Goal: Information Seeking & Learning: Learn about a topic

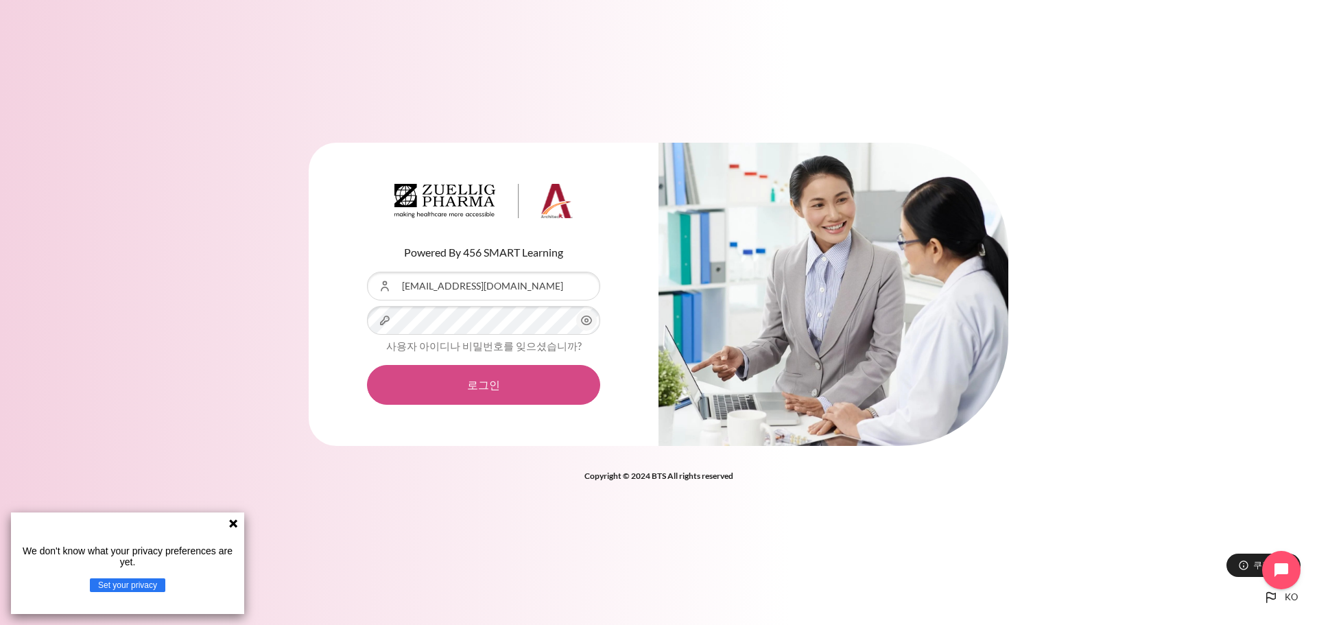
click at [481, 390] on button "로그인" at bounding box center [483, 385] width 233 height 40
click at [232, 523] on icon at bounding box center [233, 523] width 8 height 8
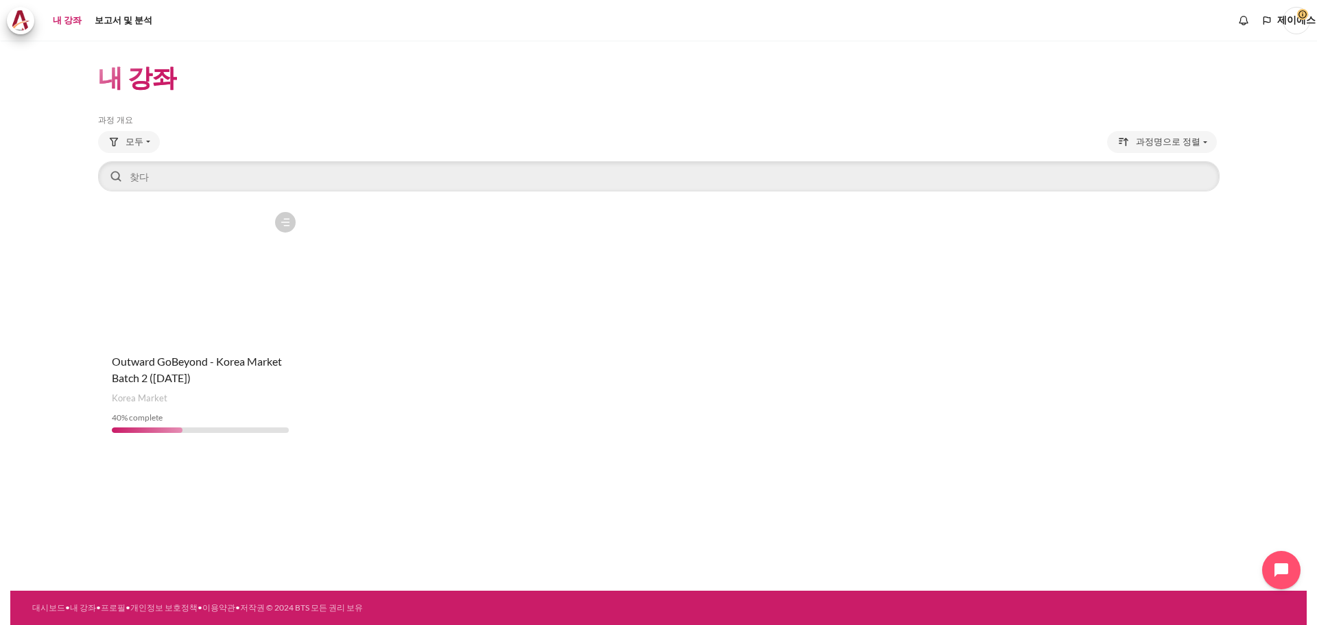
click at [197, 319] on figure "콘텐츠" at bounding box center [200, 273] width 204 height 137
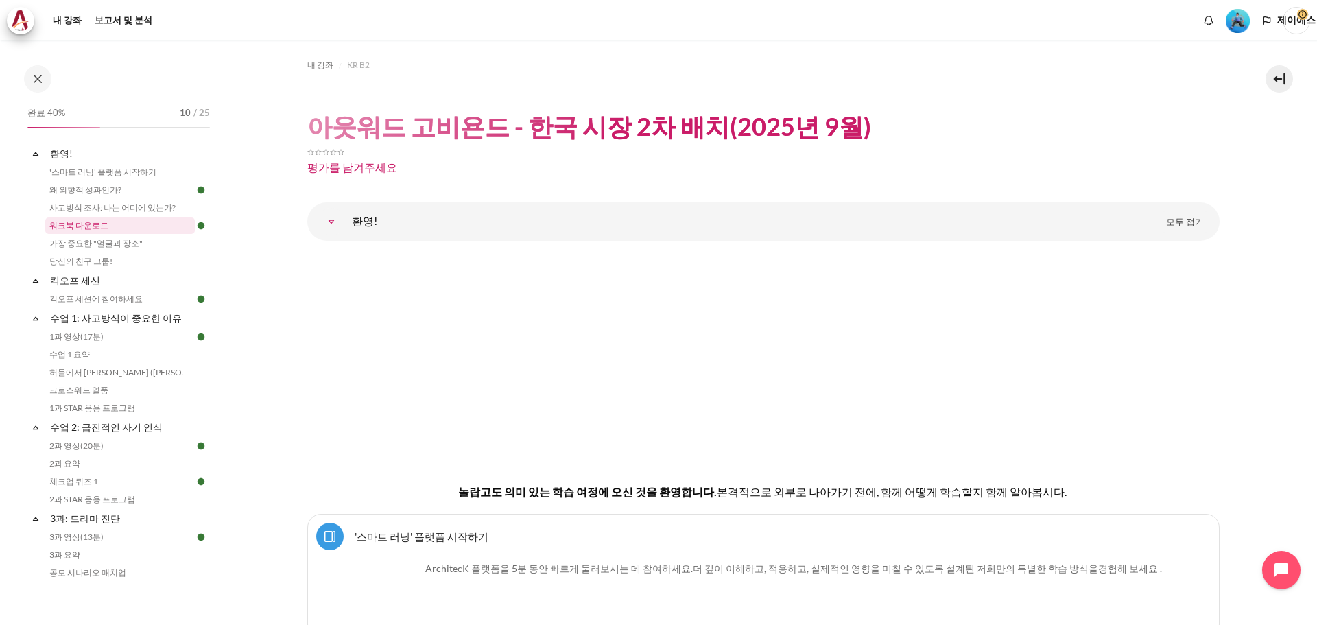
click at [154, 219] on link "워크북 다운로드" at bounding box center [119, 225] width 149 height 16
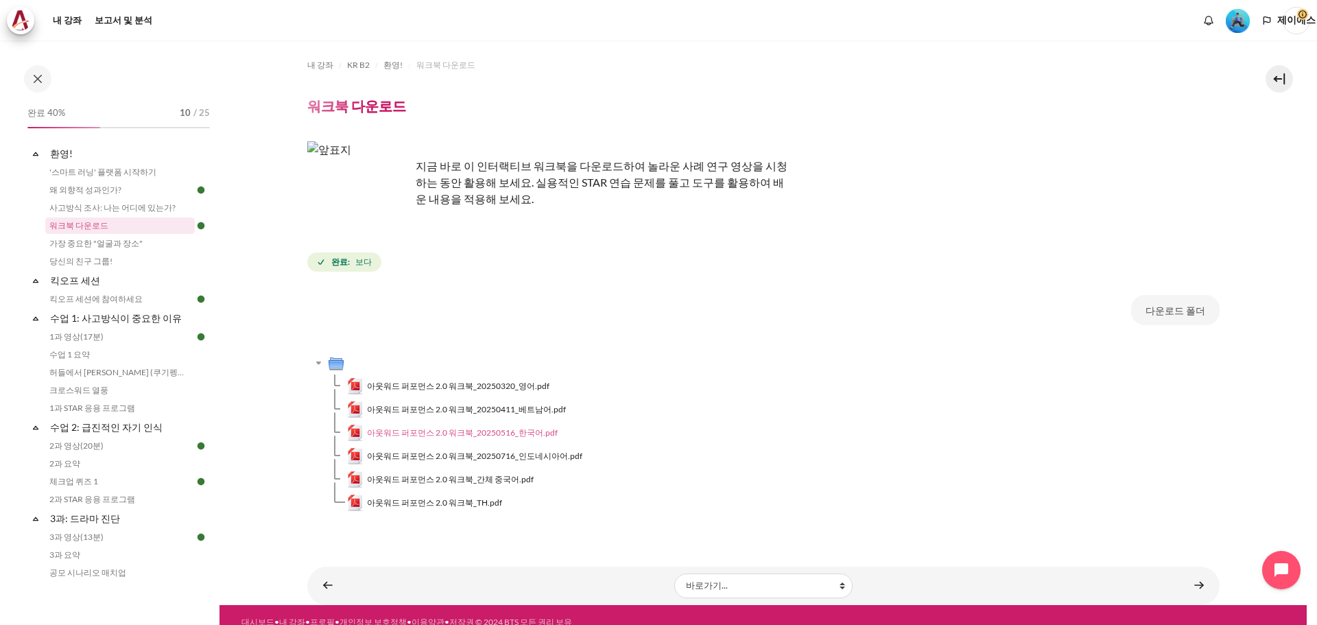
click at [466, 431] on font "아웃워드 퍼포먼스 2.0 워크북_20250516_한국어.pdf" at bounding box center [462, 432] width 191 height 10
click at [135, 244] on font "가장 중요한 "얼굴과 장소"" at bounding box center [95, 243] width 93 height 10
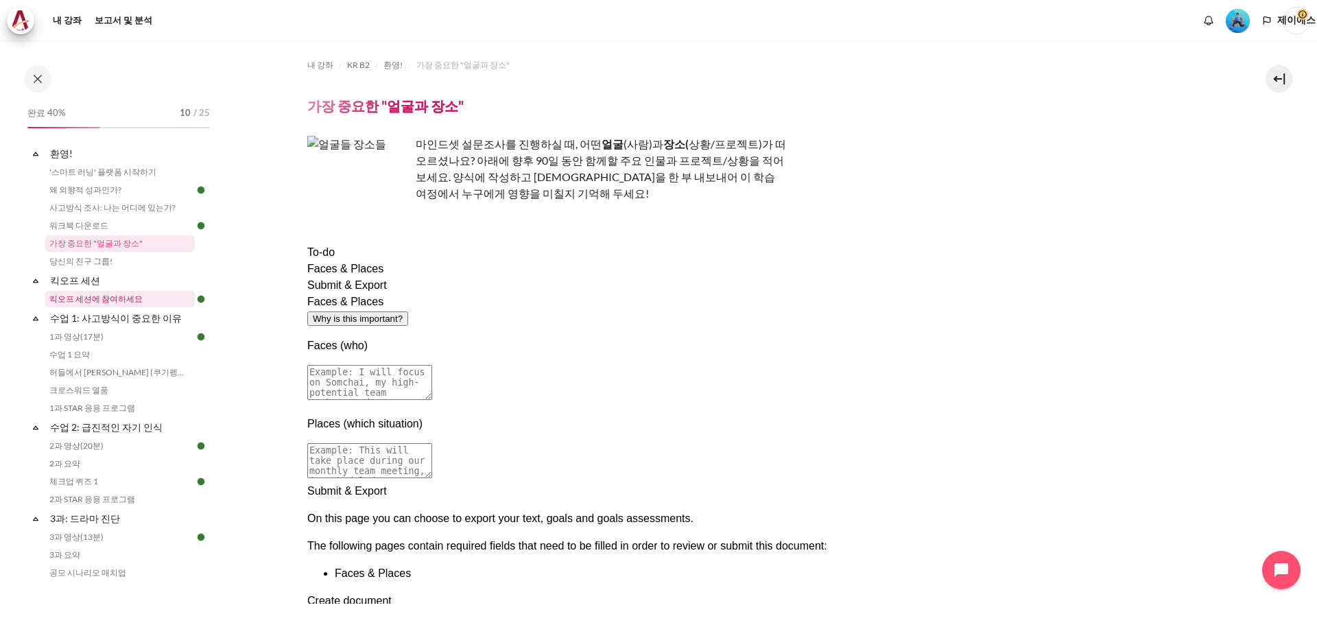
click at [89, 298] on font "킥오프 세션에 참여하세요" at bounding box center [95, 298] width 93 height 10
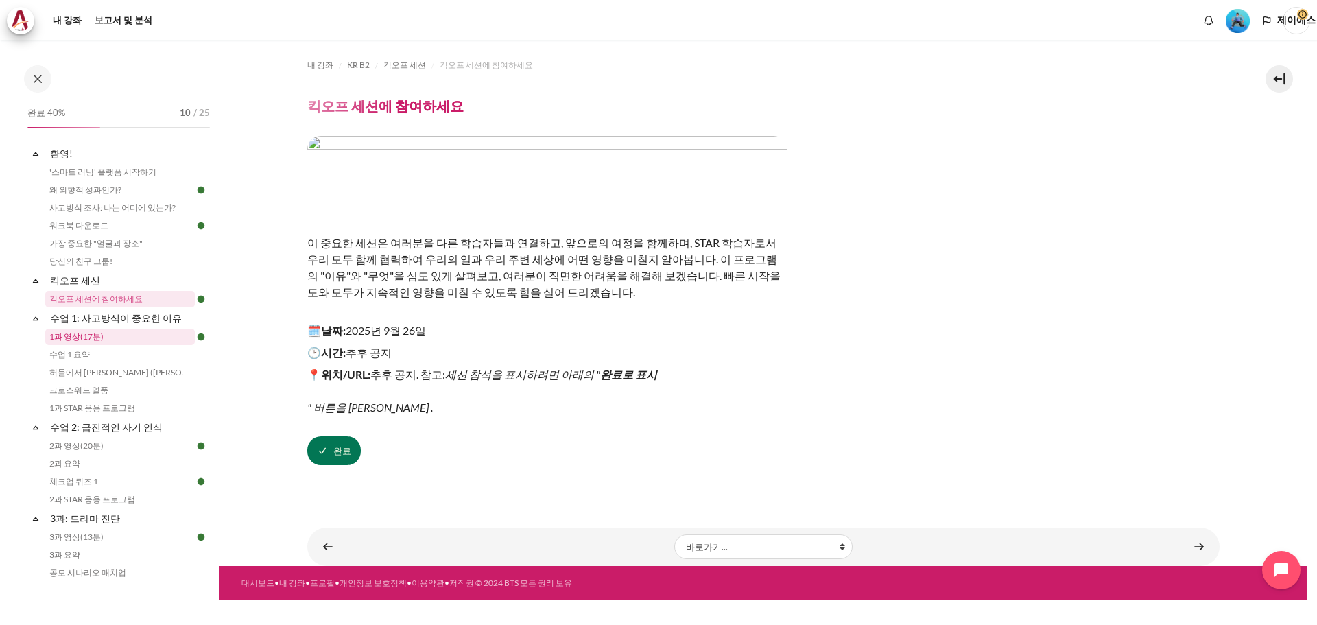
click at [117, 340] on link "1과 영상(17분)" at bounding box center [119, 336] width 149 height 16
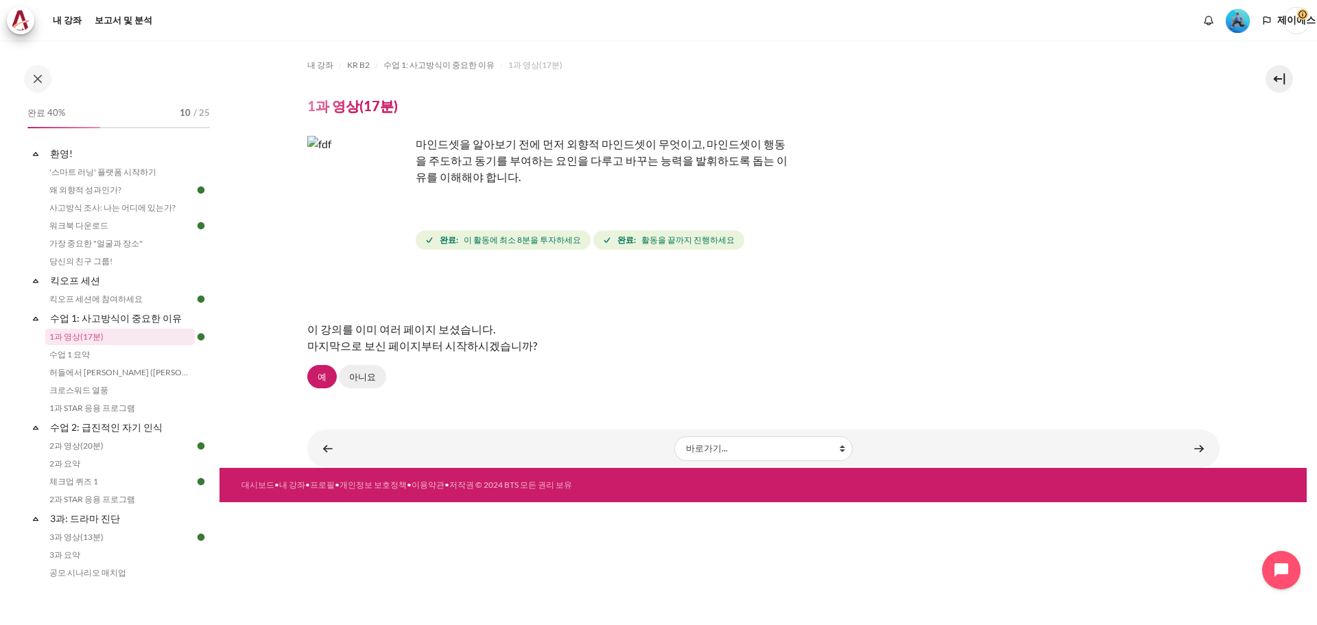
click at [346, 382] on link "아니요" at bounding box center [362, 376] width 47 height 23
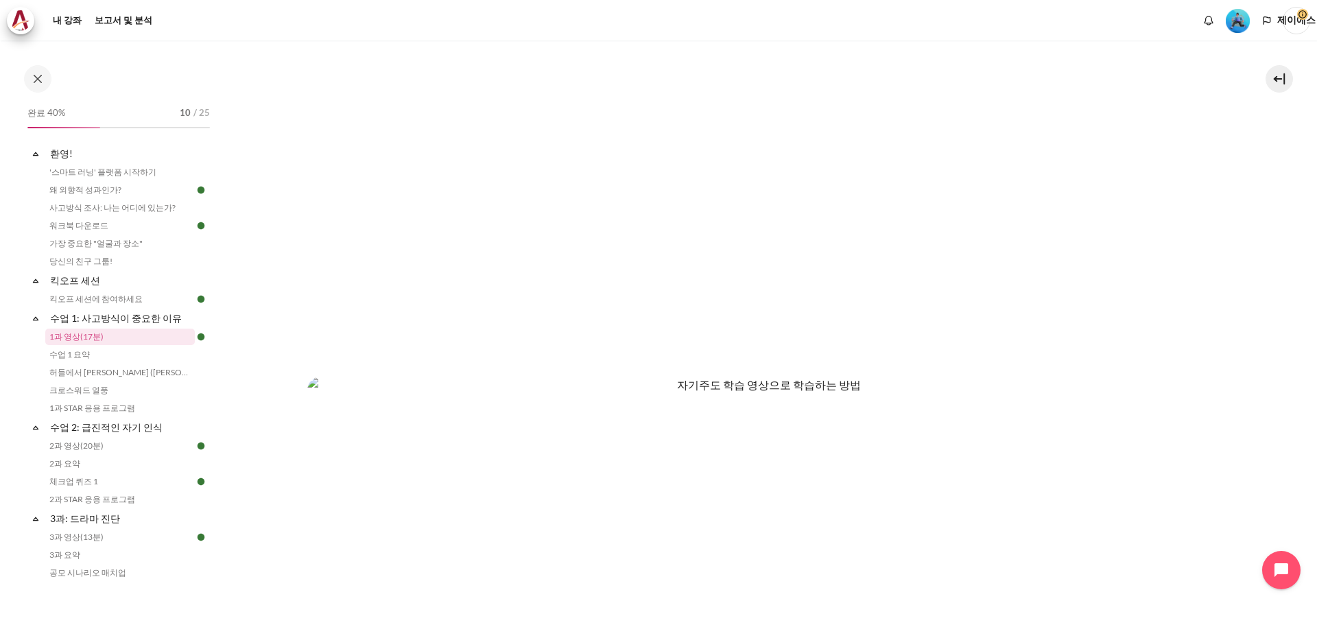
scroll to position [343, 0]
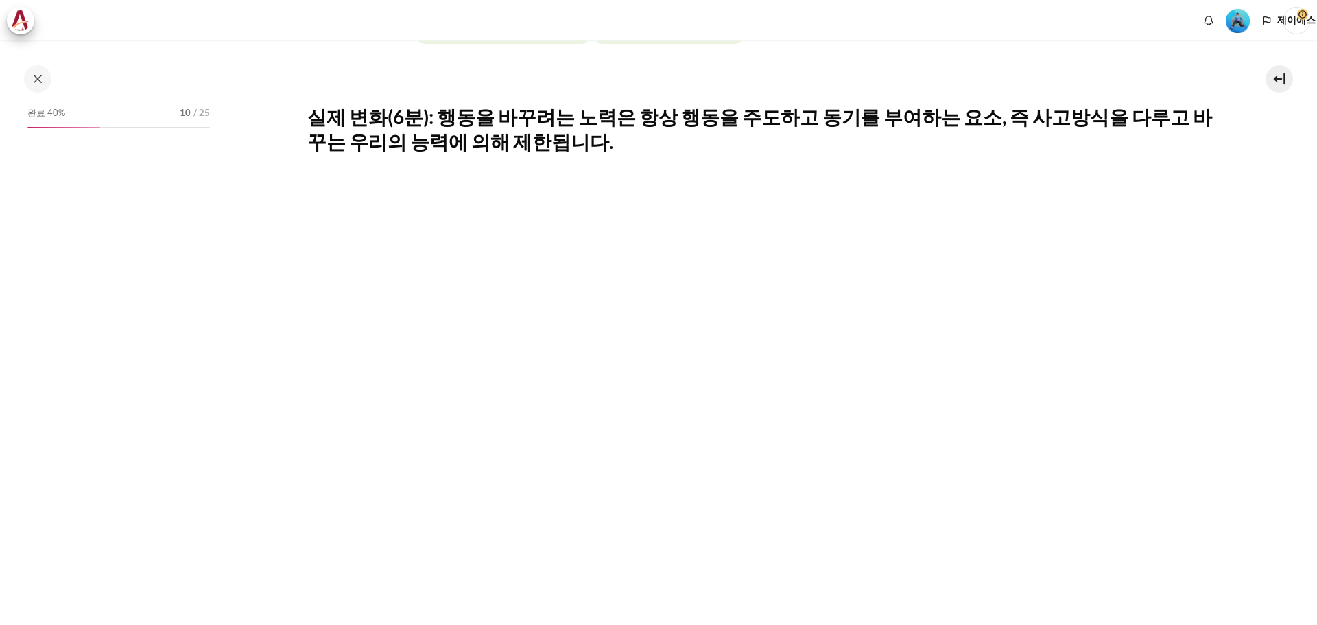
scroll to position [411, 0]
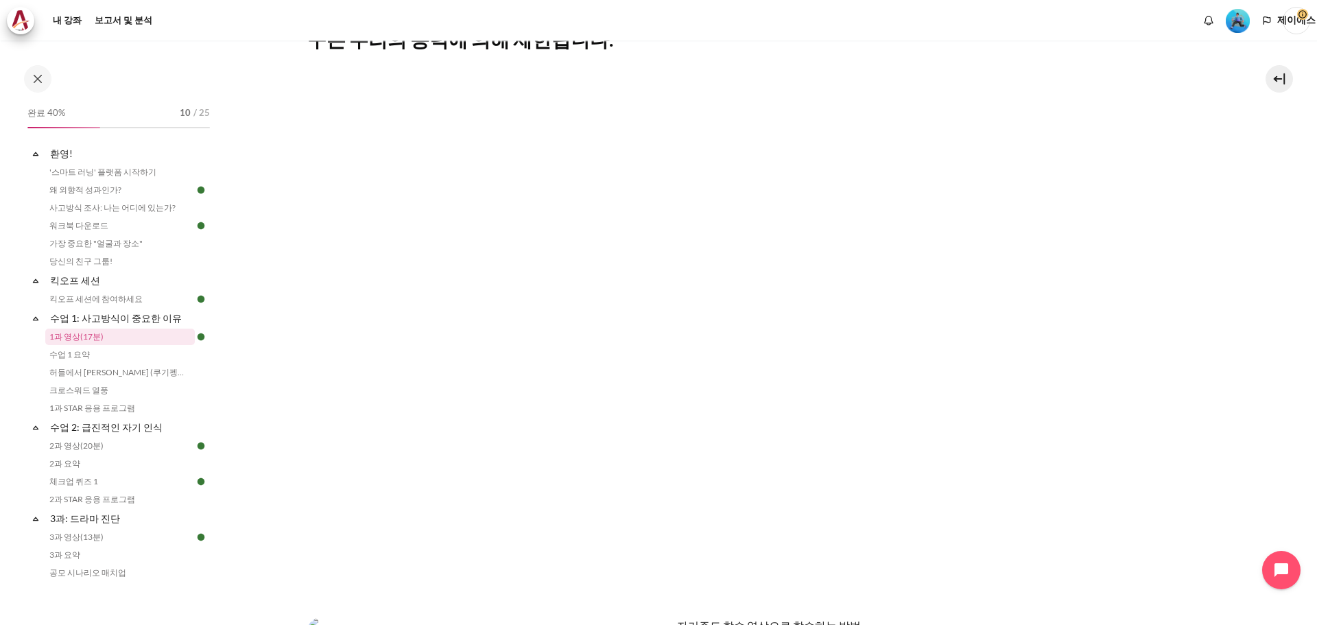
scroll to position [343, 0]
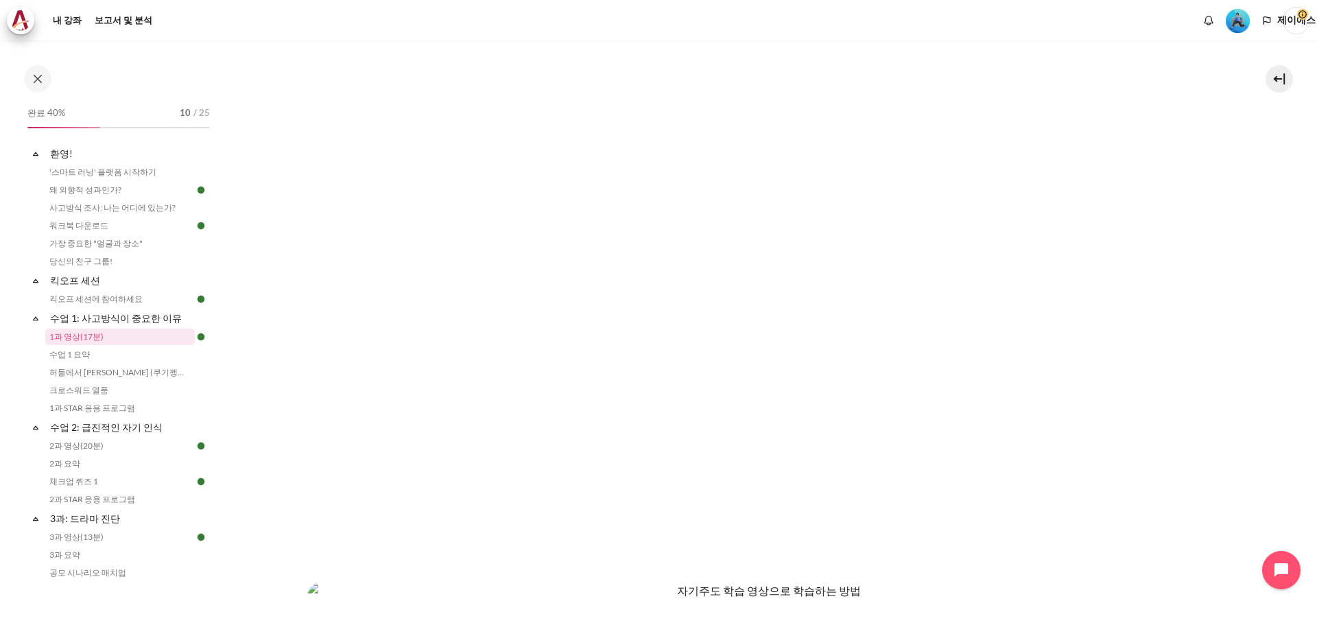
click at [1298, 268] on section "내 강좌 KR B2 수업 1: 사고방식이 중요한 이유 1과 영상(17분) 1과 영상(17분) 완료 요구 사항 완료:" at bounding box center [762, 367] width 1087 height 1339
click at [112, 355] on link "수업 1 요약" at bounding box center [119, 354] width 149 height 16
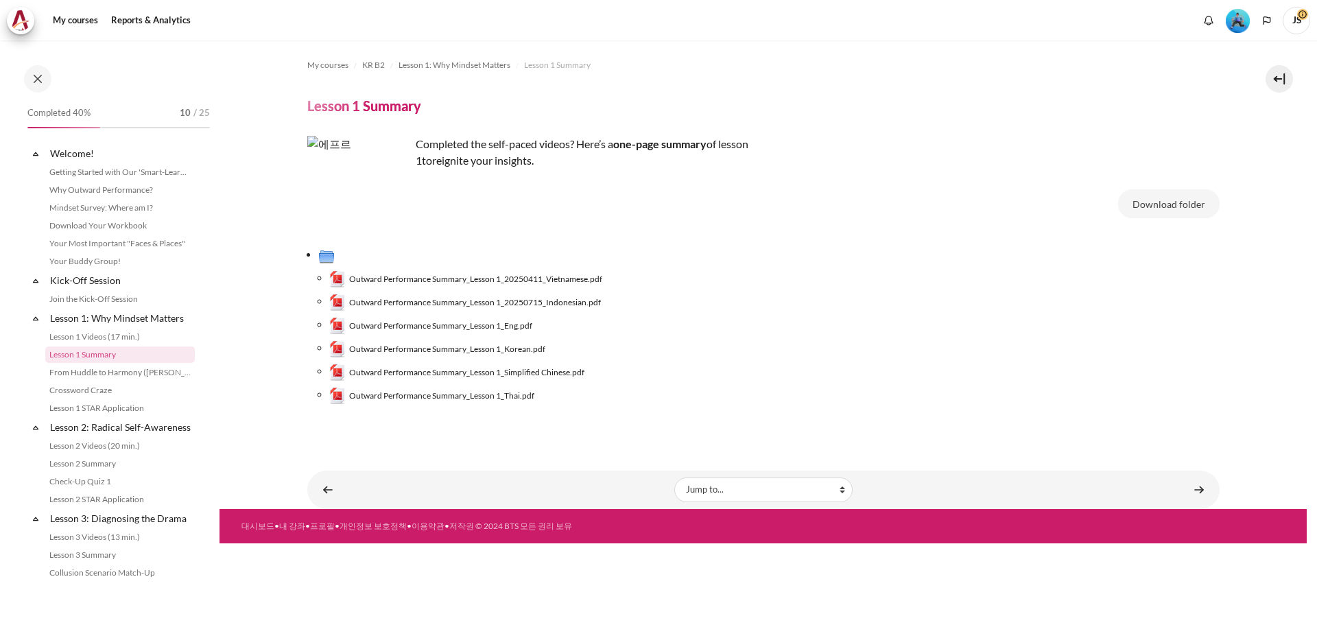
scroll to position [10, 0]
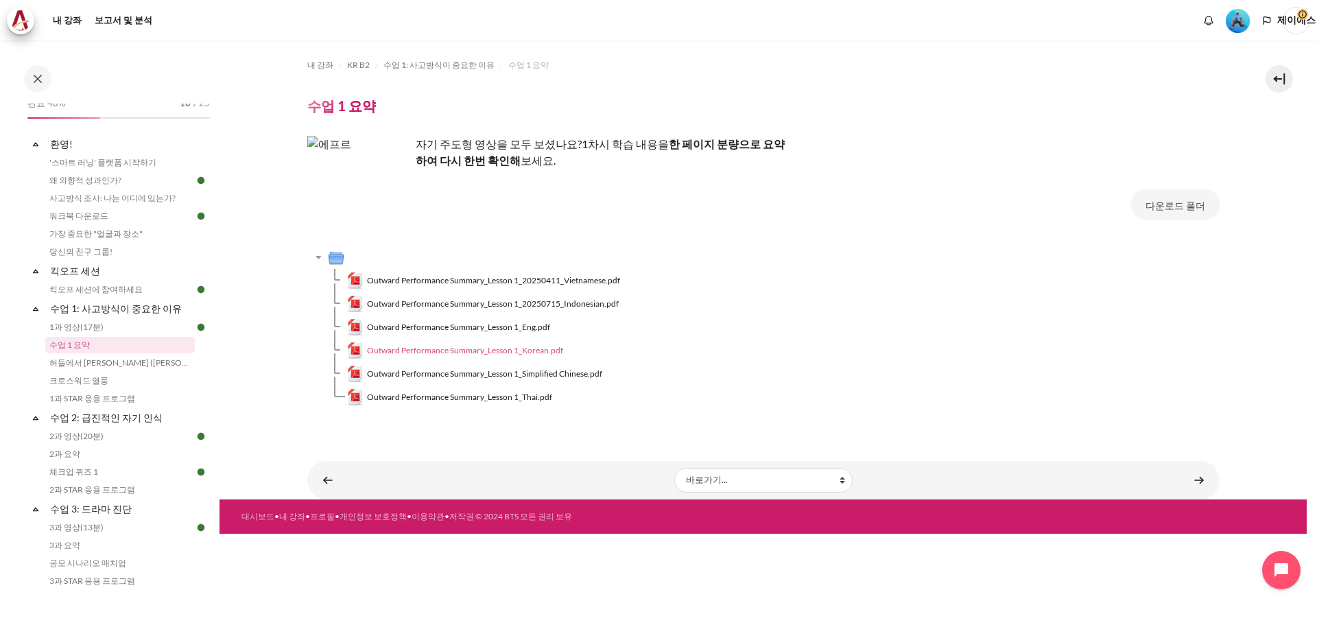
click at [503, 345] on span "Outward Performance Summary_Lesson 1_Korean.pdf" at bounding box center [465, 350] width 196 height 12
click at [78, 361] on font "허들에서 [PERSON_NAME] ([PERSON_NAME]의 이야기)" at bounding box center [152, 362] width 206 height 10
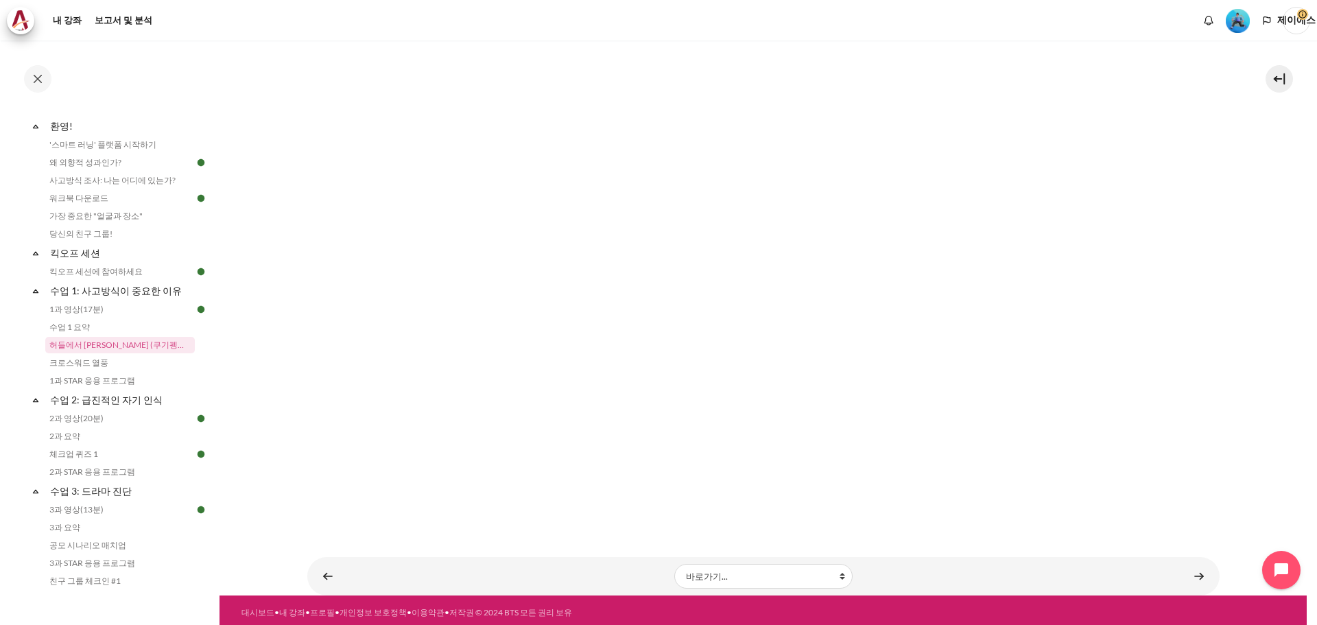
scroll to position [226, 0]
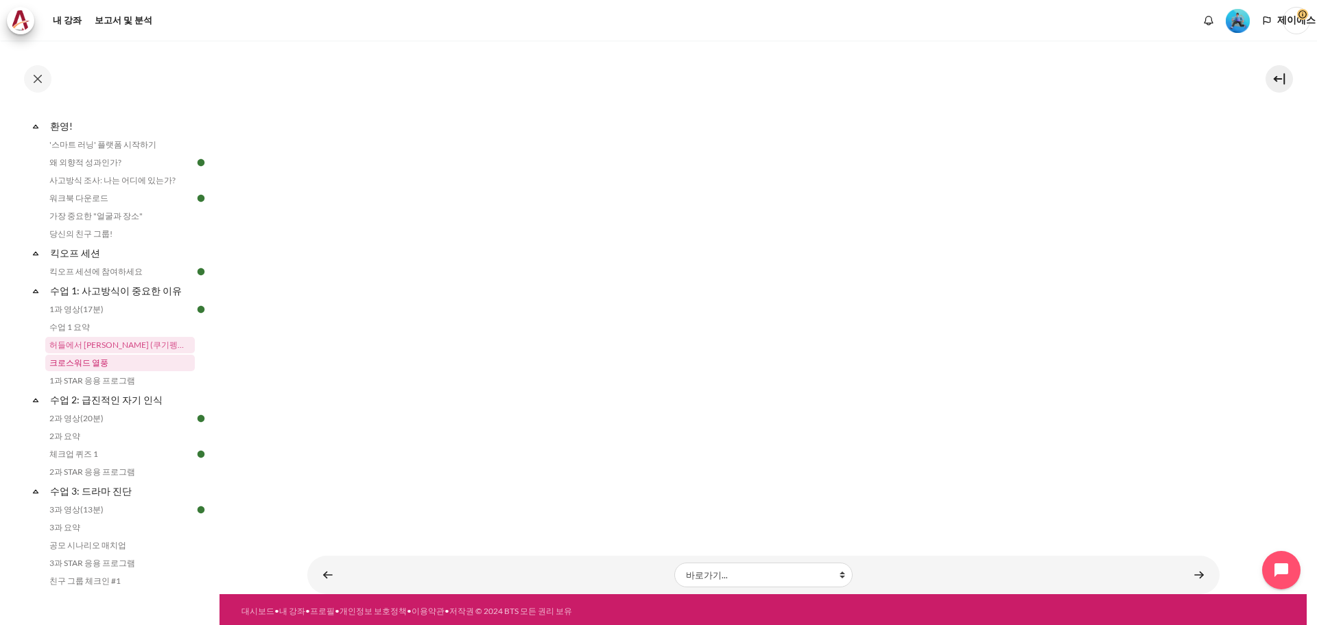
click at [104, 365] on font "크로스워드 열풍" at bounding box center [78, 362] width 59 height 10
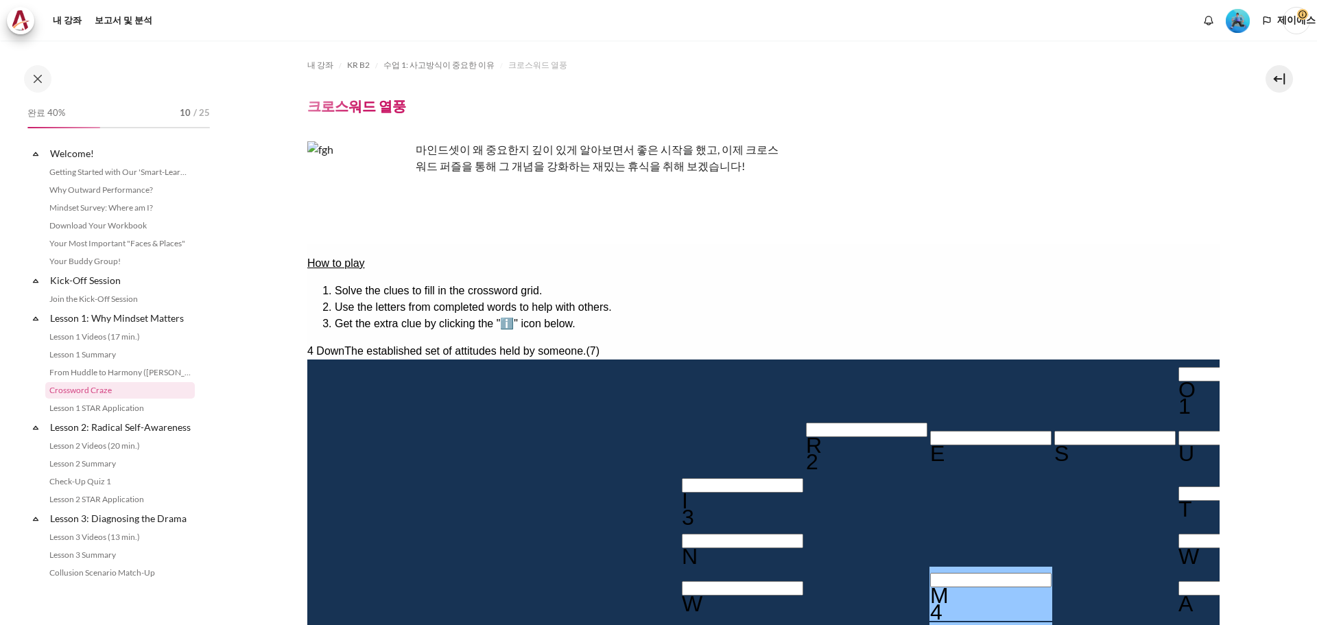
scroll to position [45, 0]
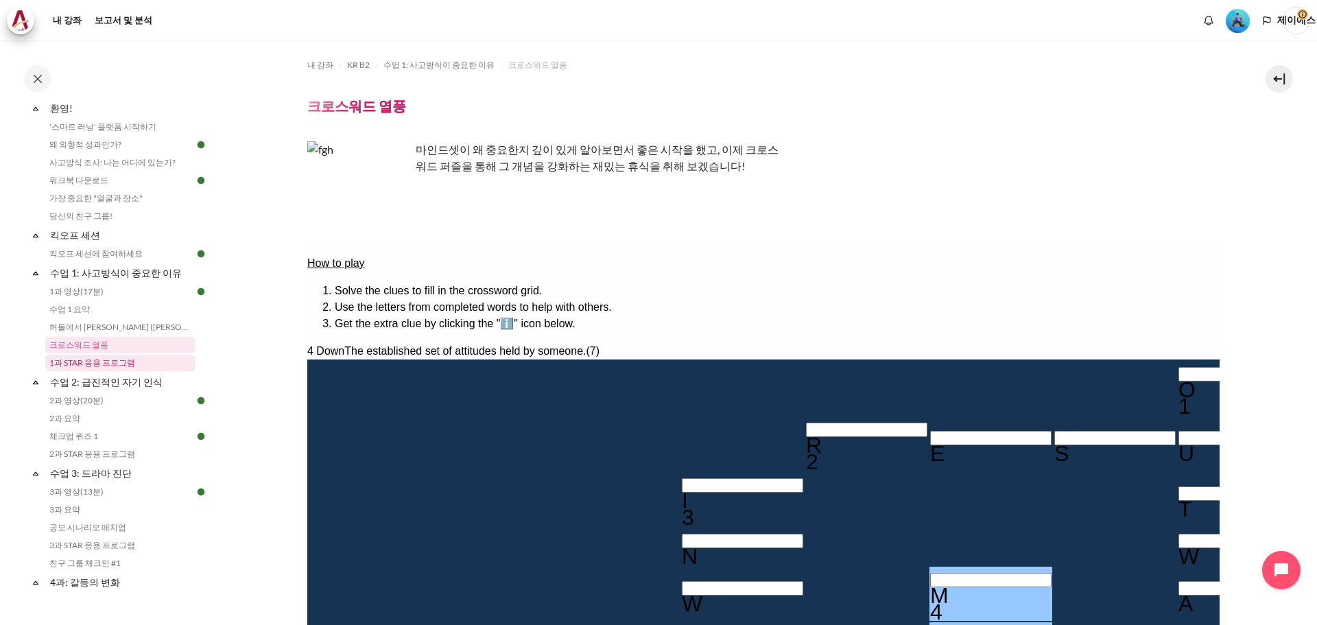
click at [134, 361] on link "1과 STAR 응용 프로그램" at bounding box center [119, 363] width 149 height 16
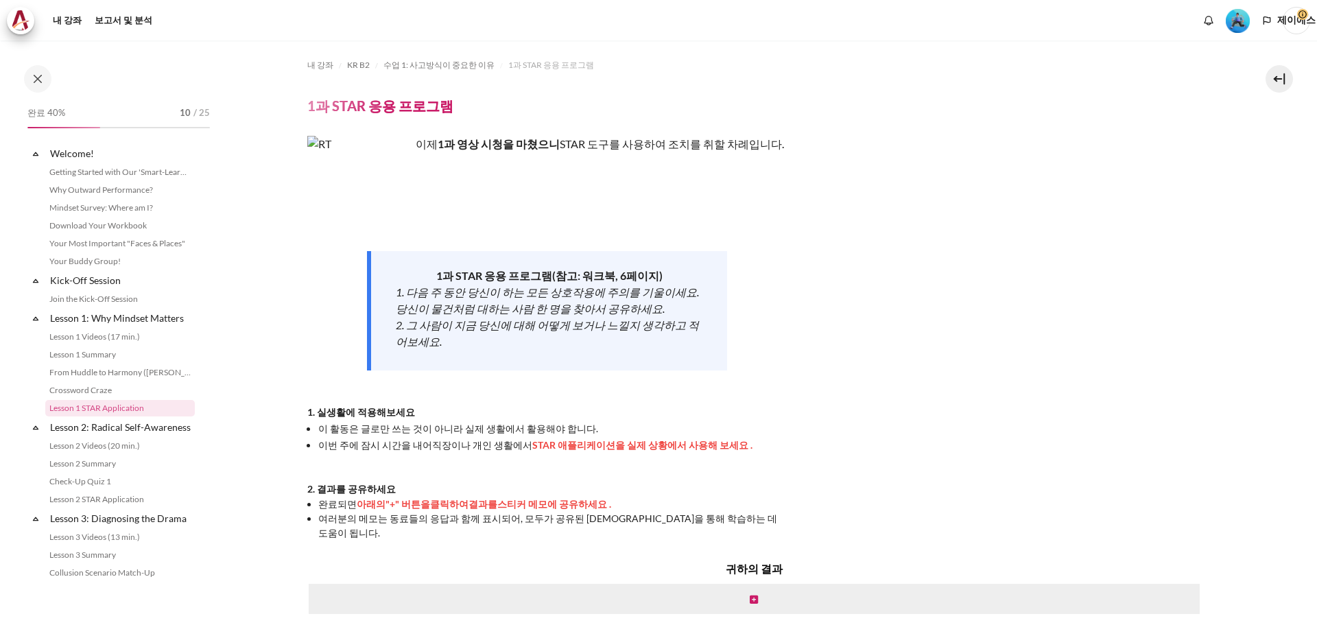
scroll to position [63, 0]
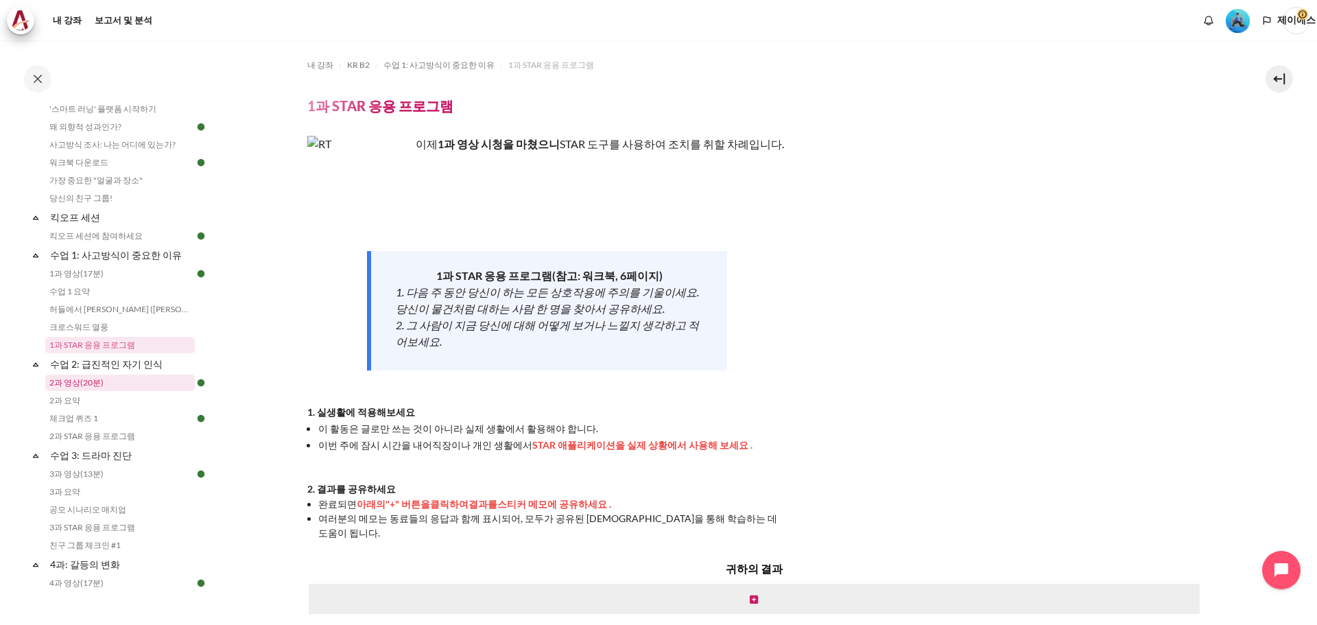
click at [128, 375] on link "2과 영상(20분)" at bounding box center [119, 382] width 149 height 16
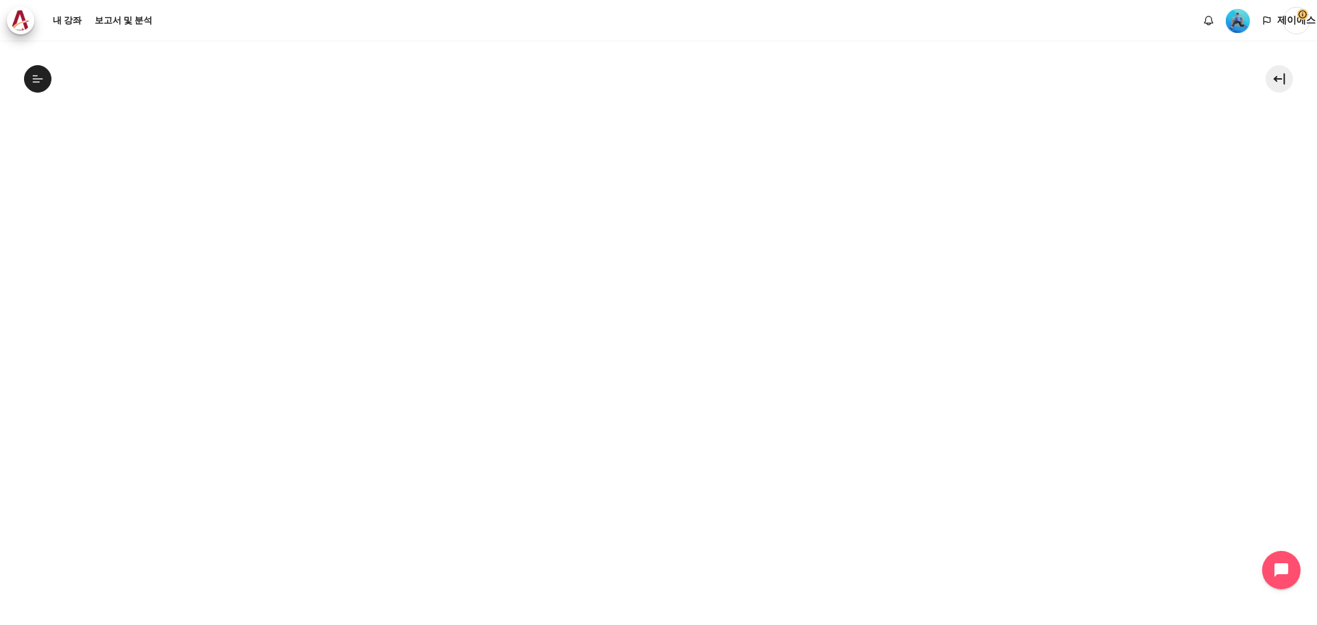
scroll to position [343, 0]
click at [36, 82] on icon at bounding box center [37, 82] width 8 height 1
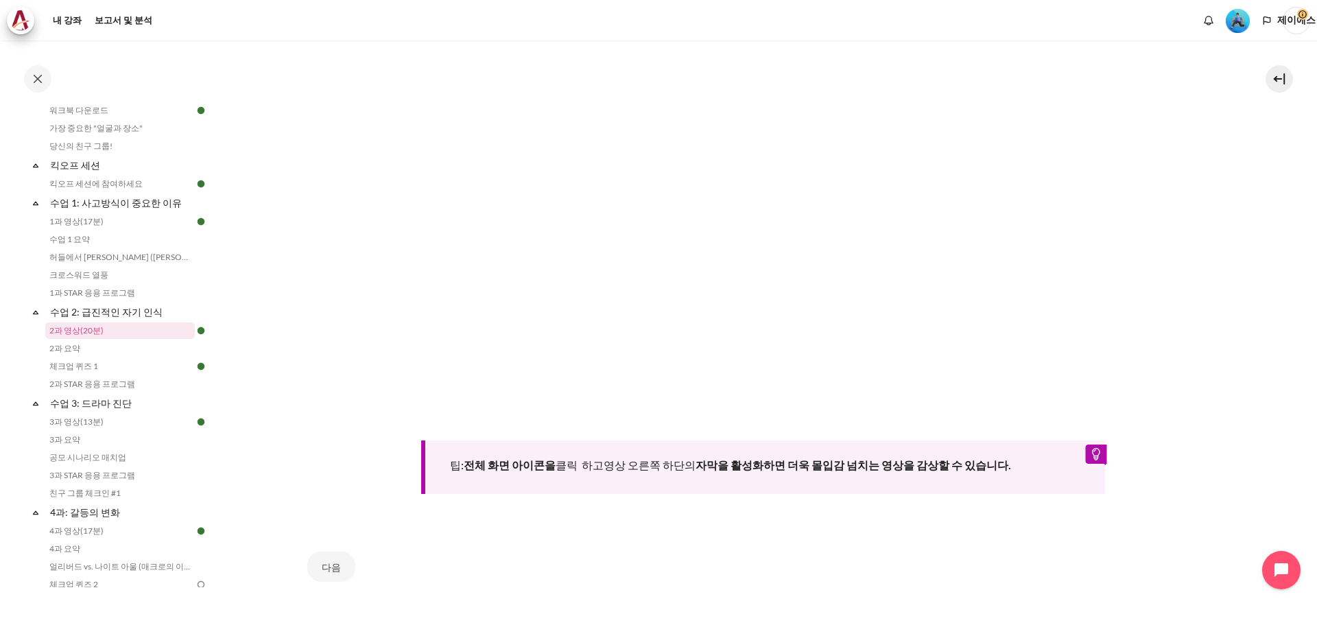
scroll to position [480, 0]
click at [331, 560] on font "다음" at bounding box center [331, 566] width 19 height 12
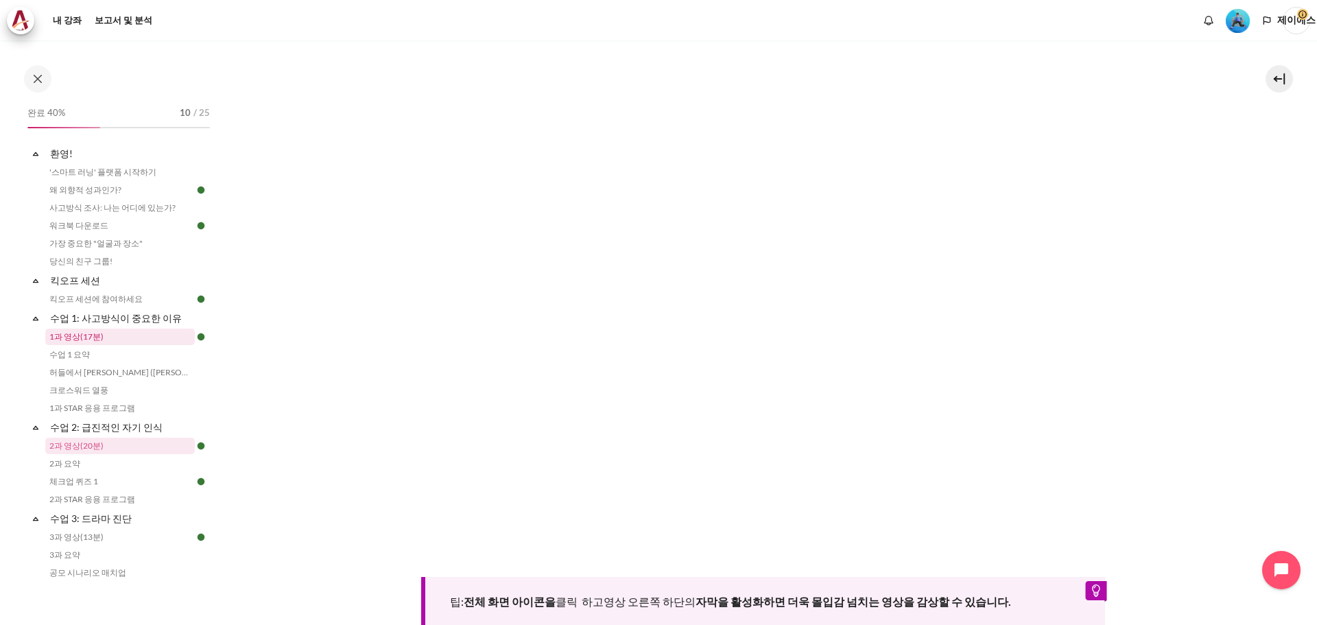
click at [163, 333] on link "1과 영상(17분)" at bounding box center [119, 336] width 149 height 16
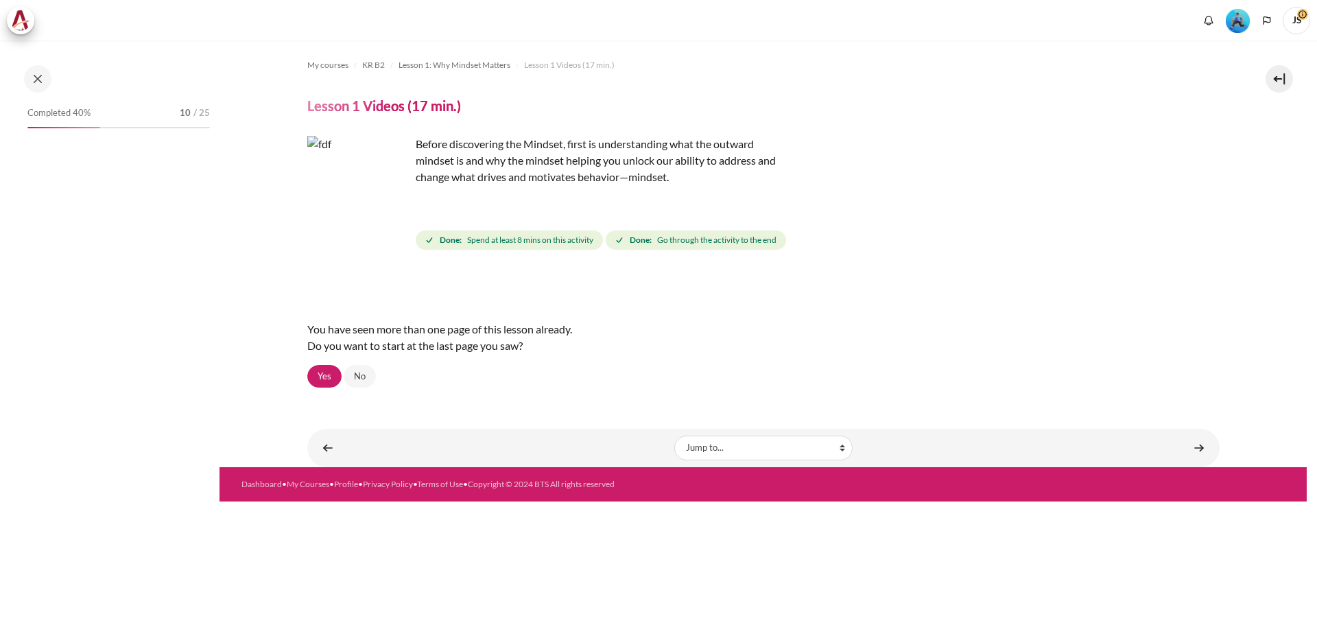
click at [311, 370] on link "Yes" at bounding box center [324, 376] width 34 height 23
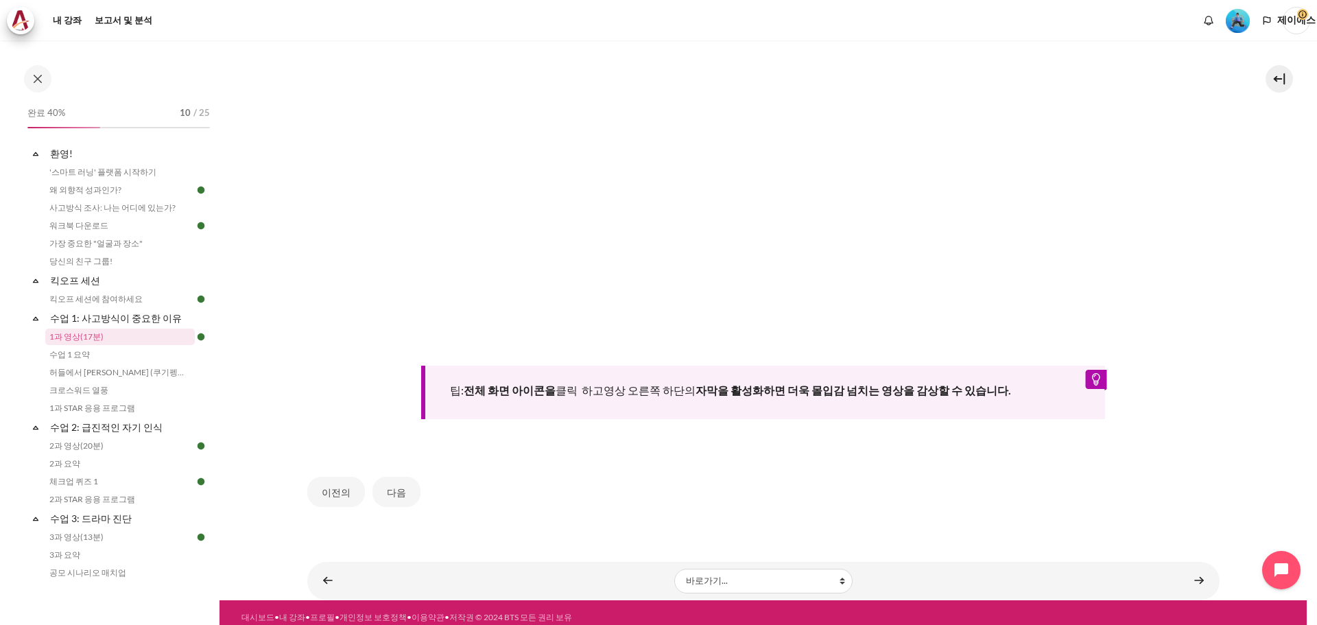
scroll to position [571, 0]
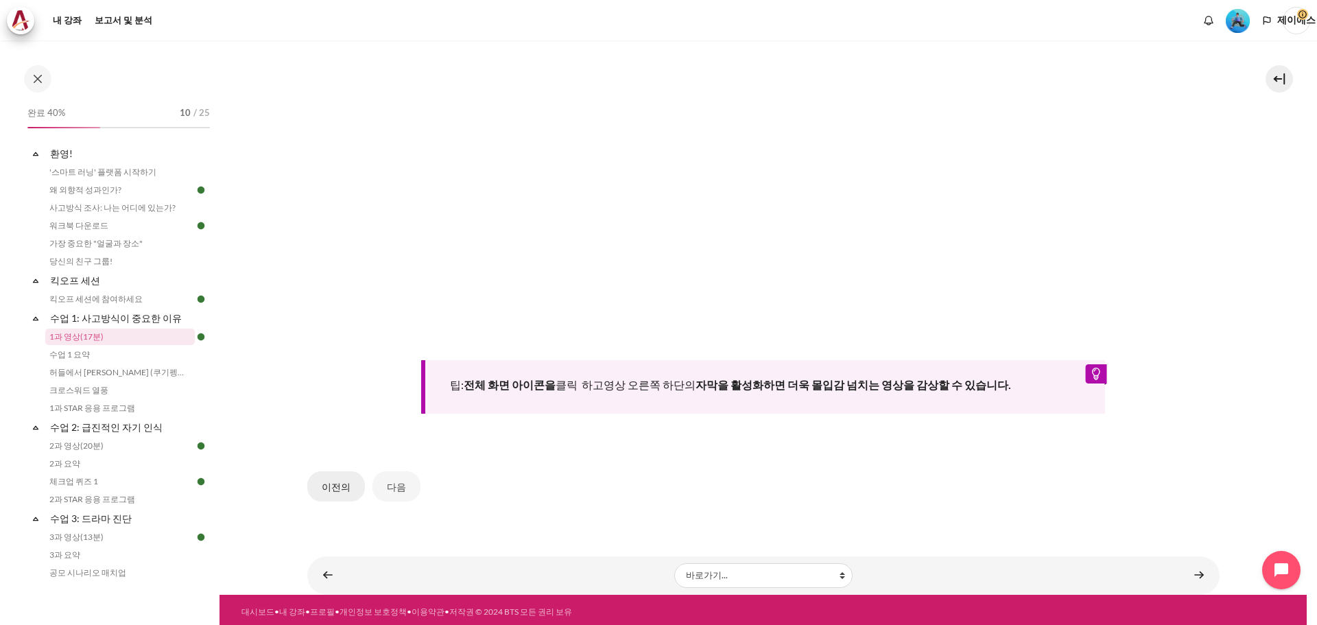
click at [322, 490] on font "이전의" at bounding box center [336, 486] width 29 height 16
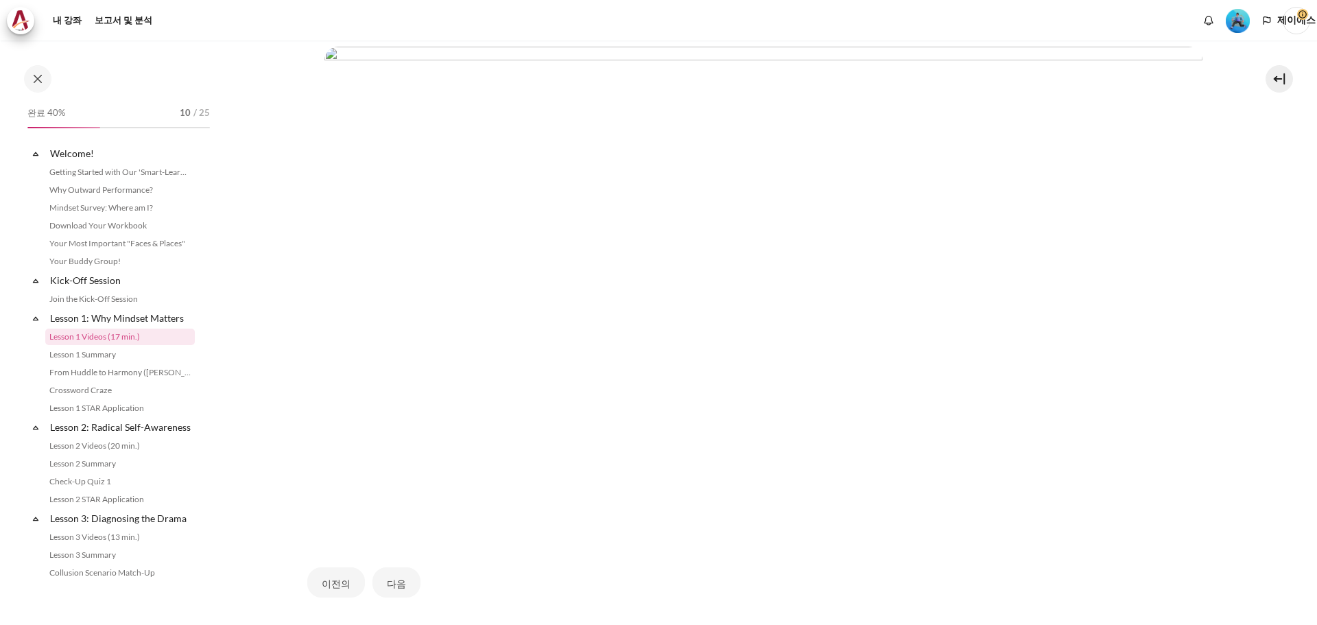
scroll to position [343, 0]
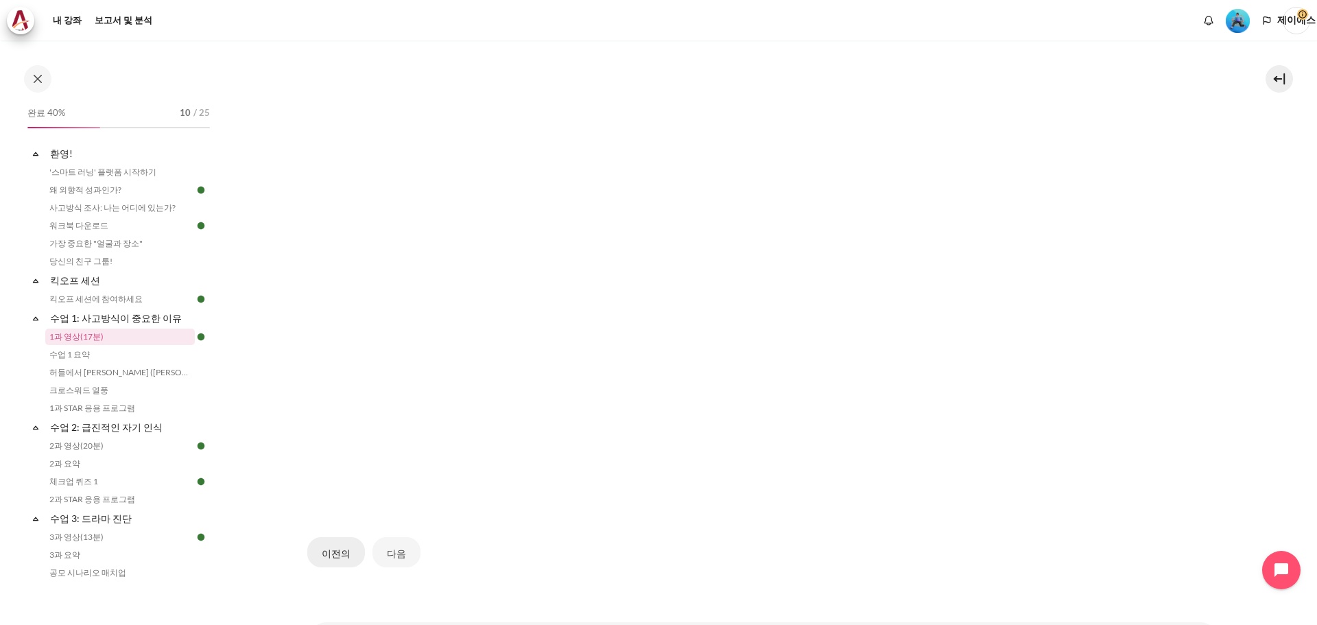
click at [320, 556] on button "이전의" at bounding box center [336, 552] width 58 height 30
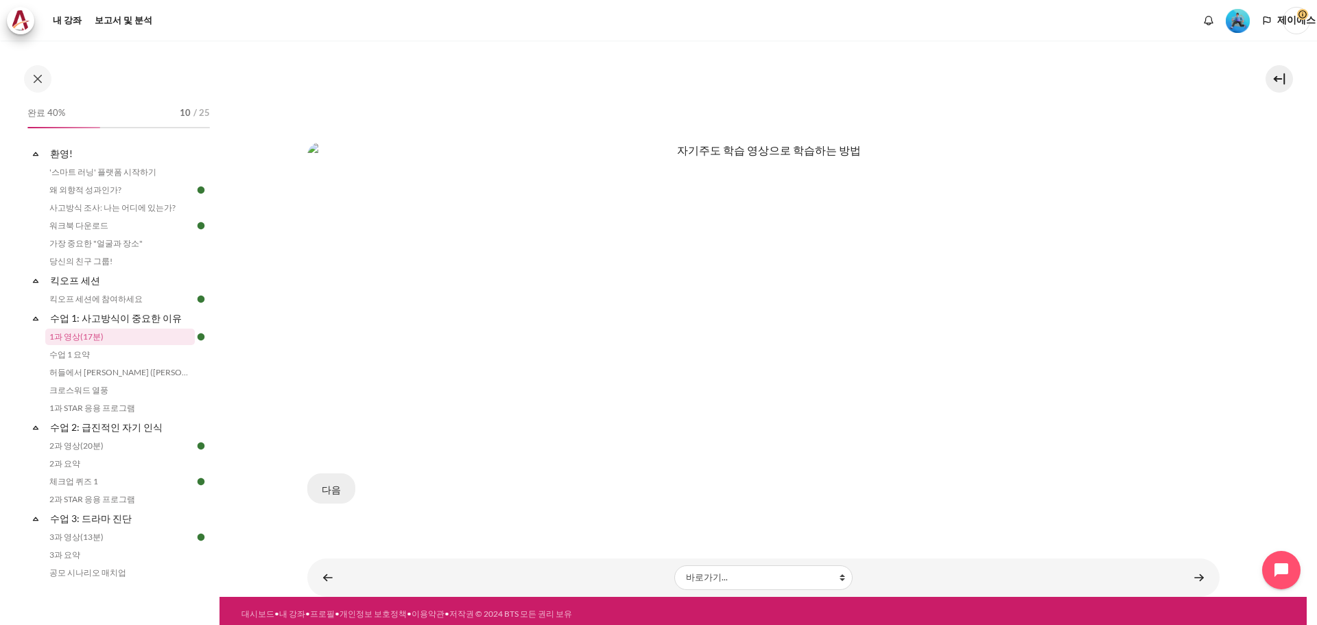
click at [314, 482] on button "다음" at bounding box center [331, 488] width 48 height 30
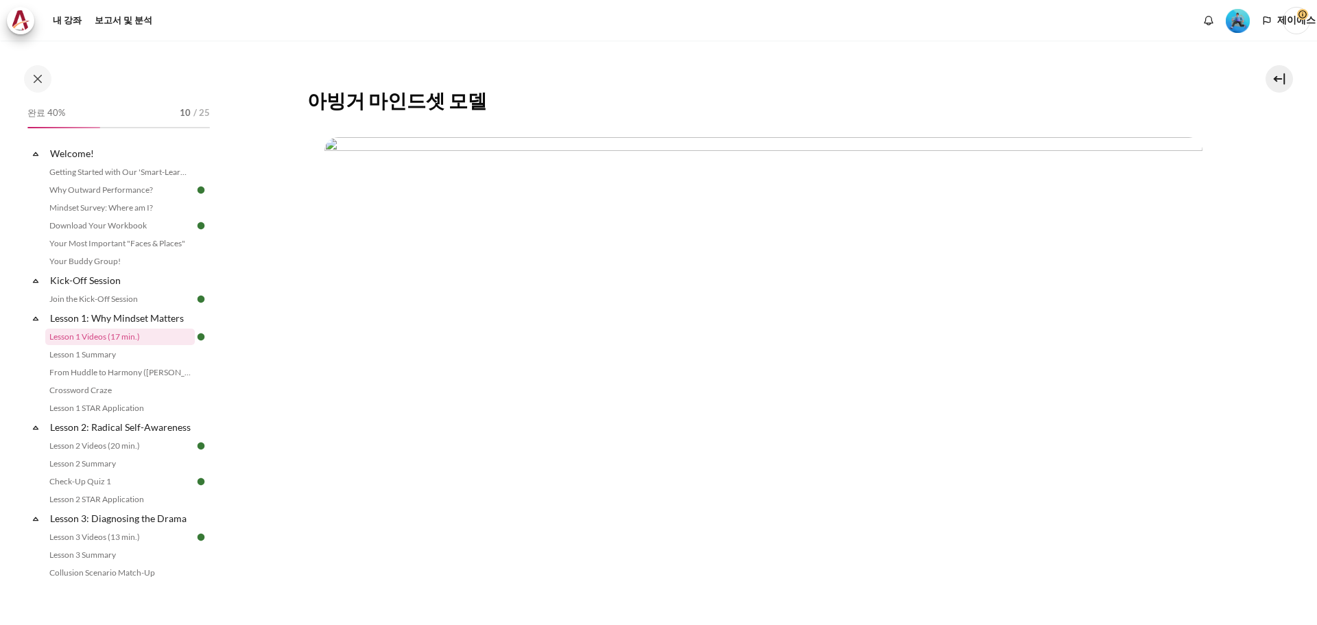
scroll to position [411, 0]
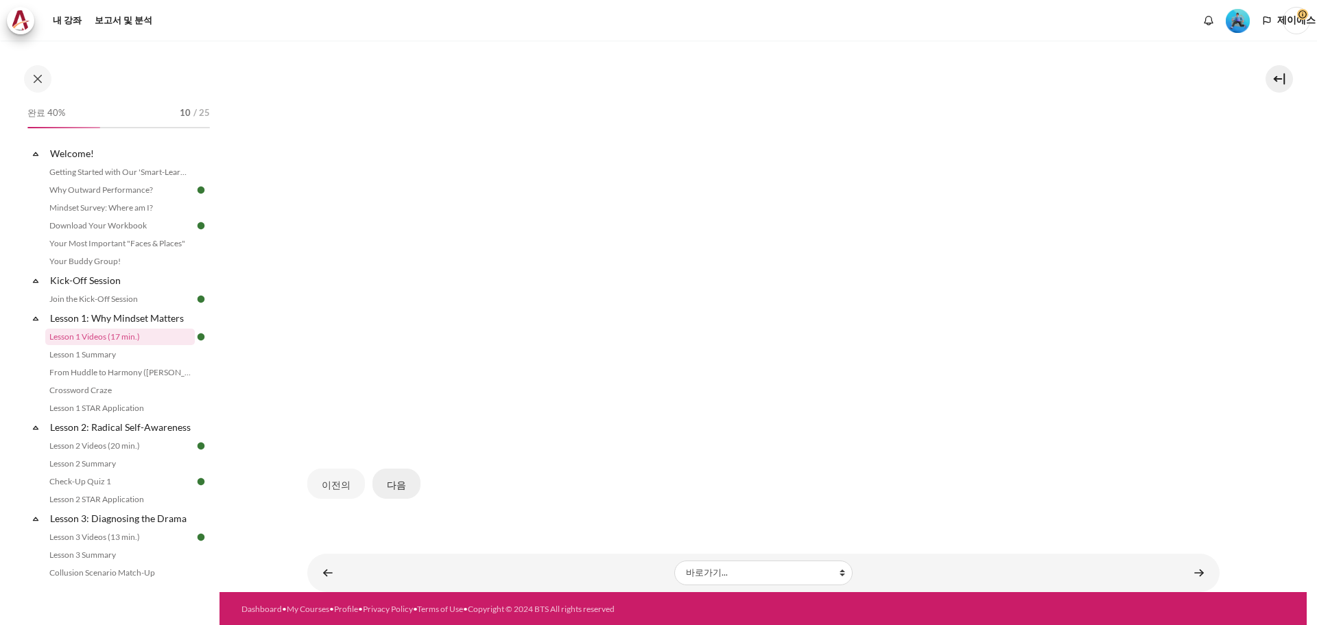
click at [389, 483] on font "다음" at bounding box center [396, 485] width 19 height 12
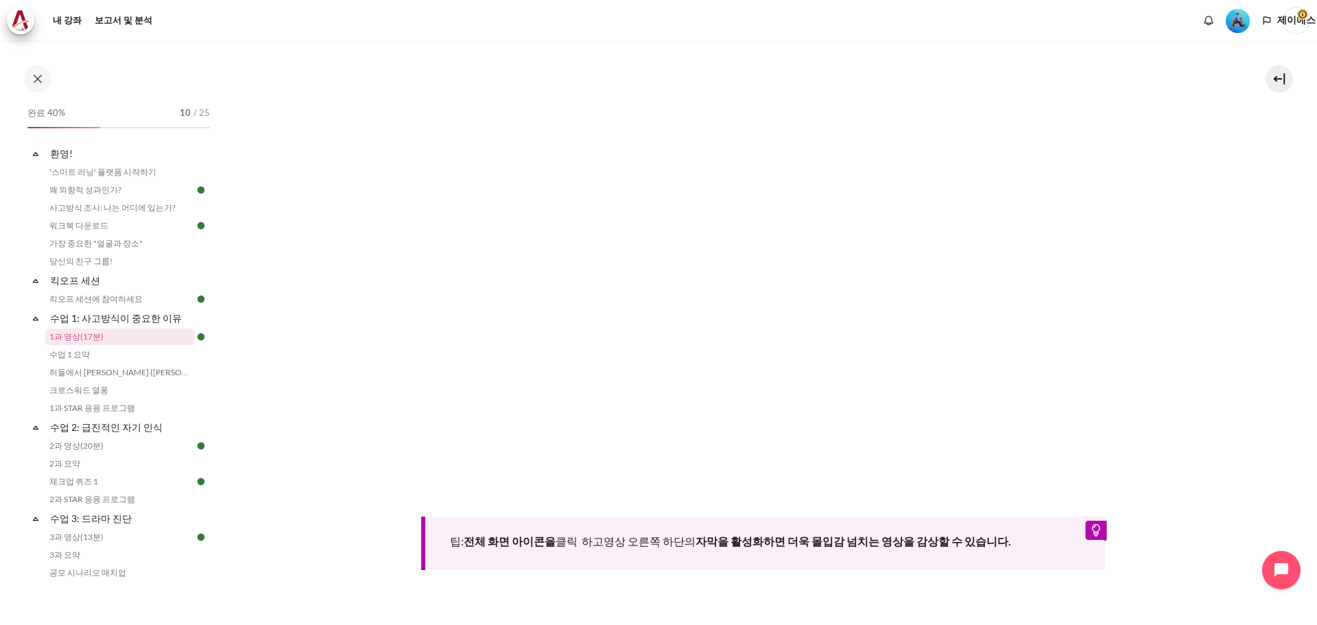
scroll to position [549, 0]
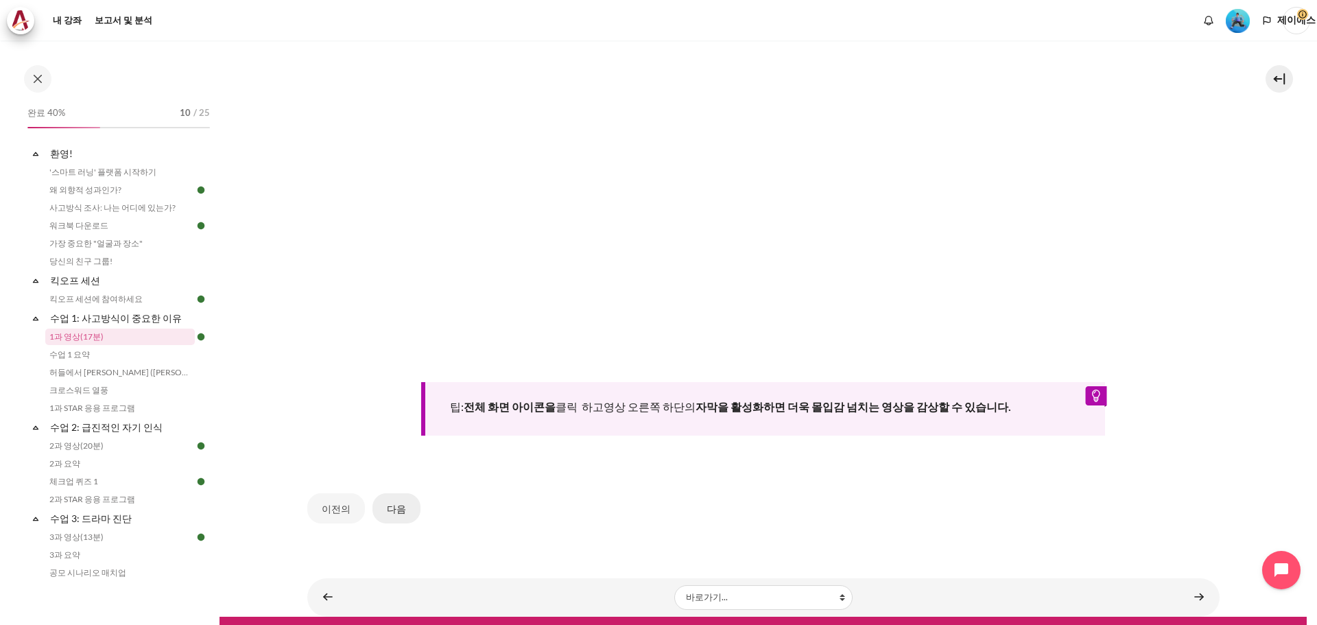
click at [394, 509] on font "다음" at bounding box center [396, 509] width 19 height 12
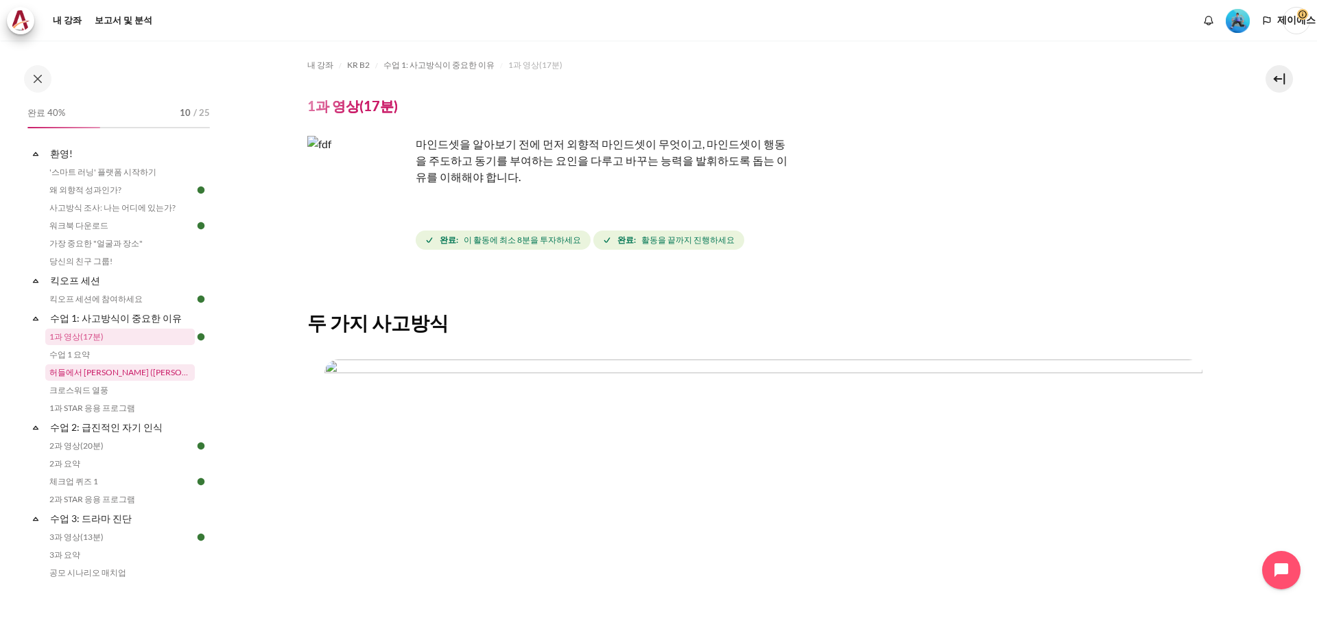
click at [151, 364] on link "허들에서 [PERSON_NAME] ([PERSON_NAME]의 이야기)" at bounding box center [119, 372] width 149 height 16
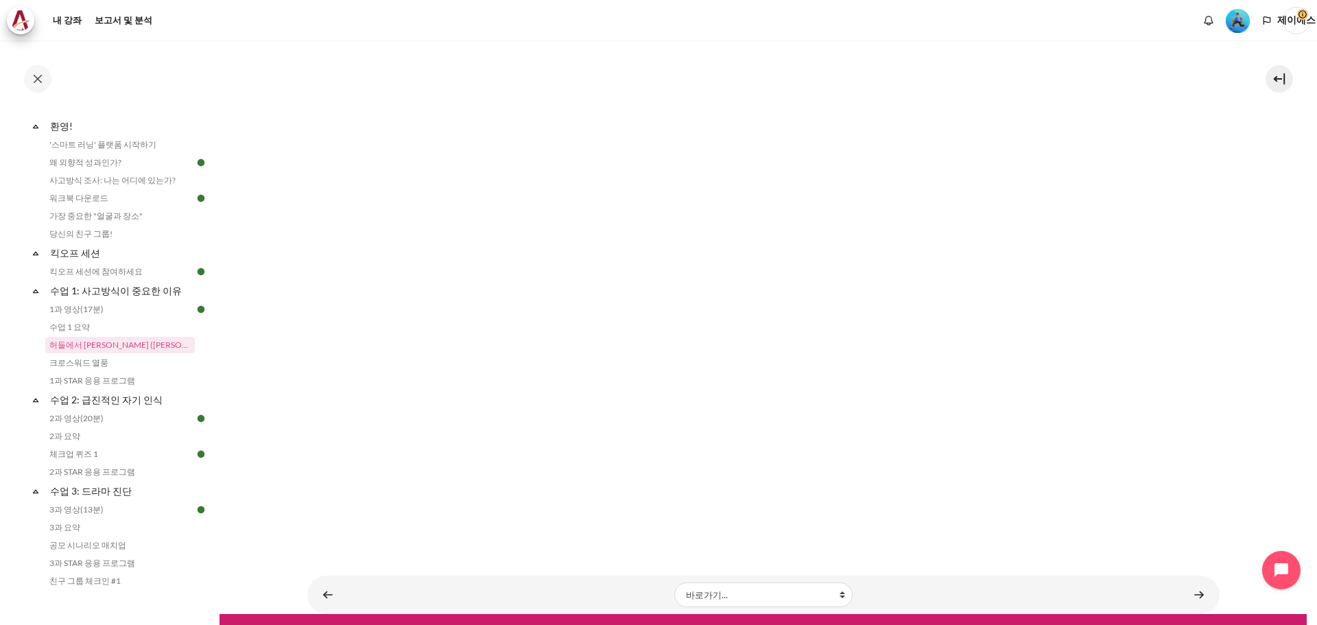
scroll to position [226, 0]
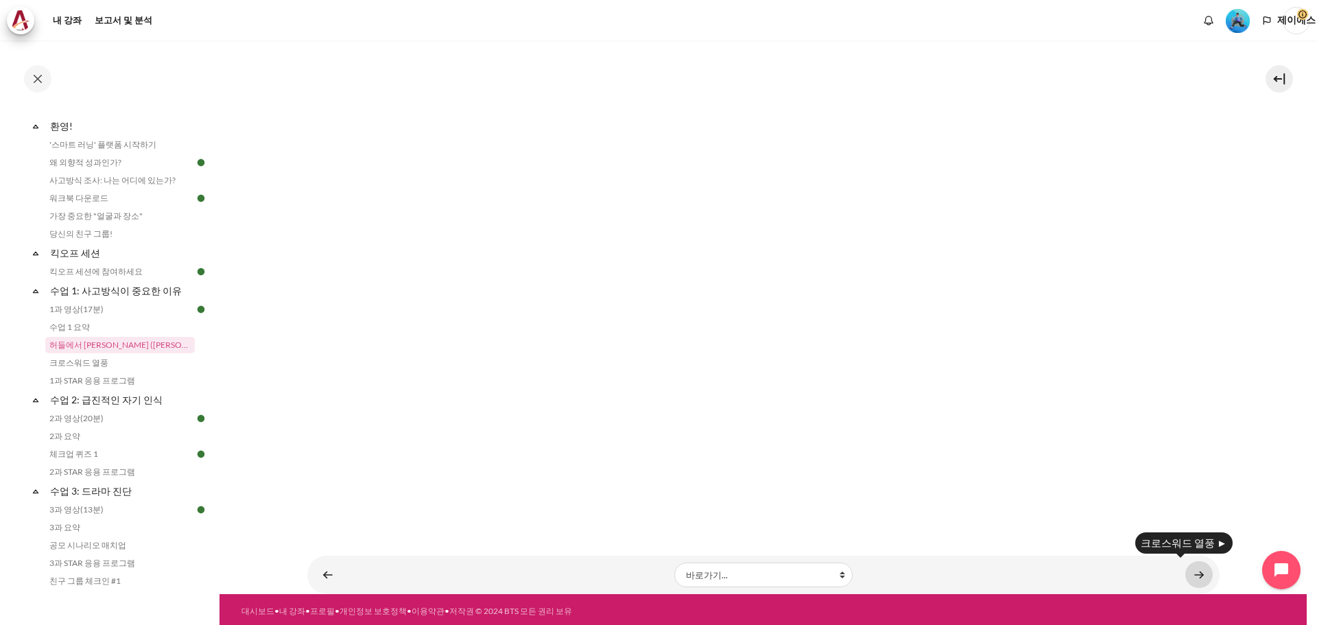
click at [1192, 572] on link "콘텐츠" at bounding box center [1198, 574] width 27 height 27
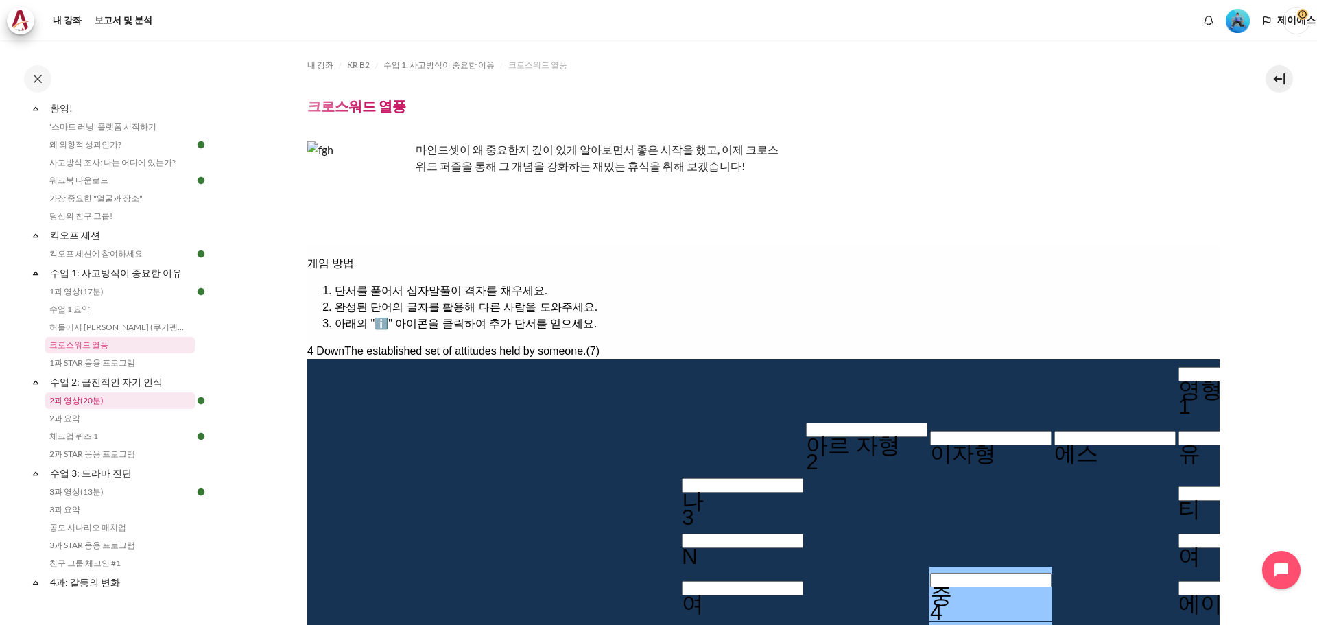
click at [137, 396] on link "2과 영상(20분)" at bounding box center [119, 400] width 149 height 16
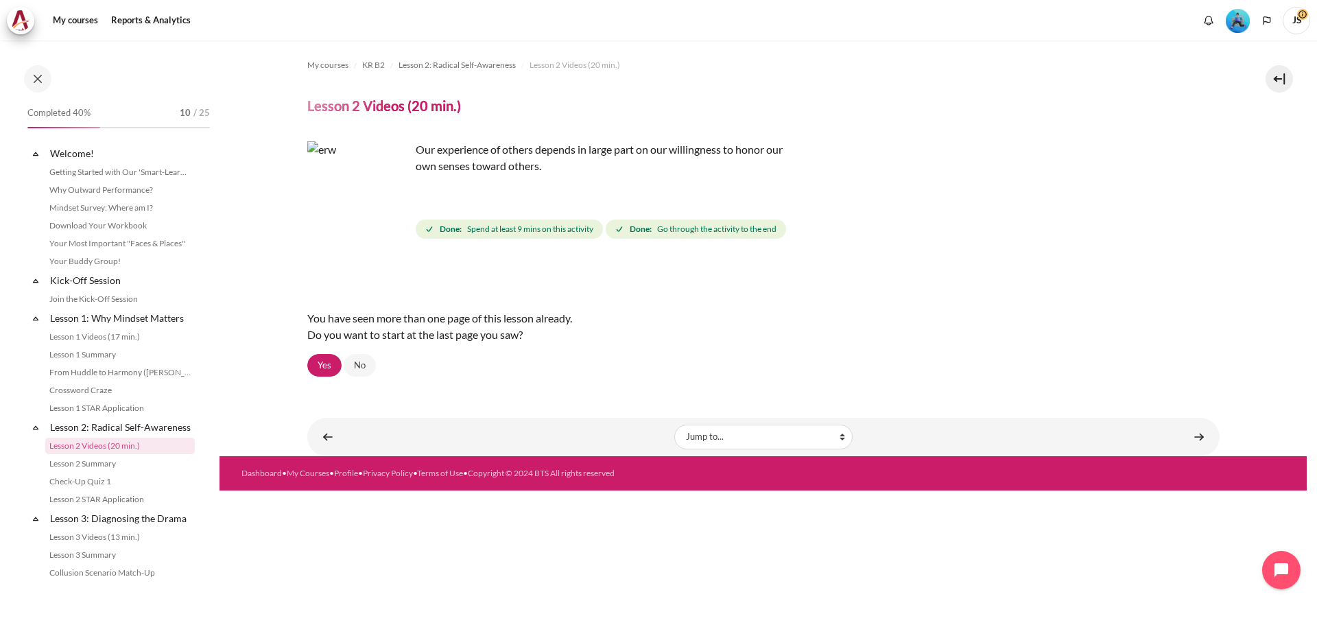
scroll to position [115, 0]
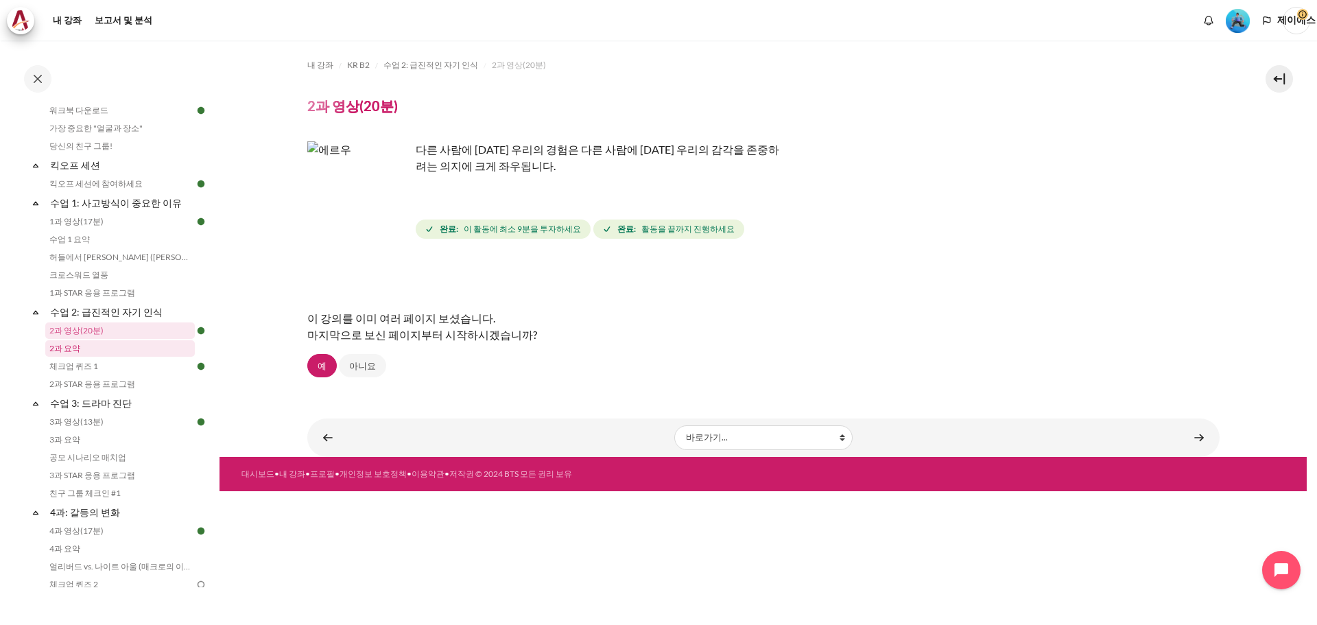
click at [119, 352] on link "2과 요약" at bounding box center [119, 348] width 149 height 16
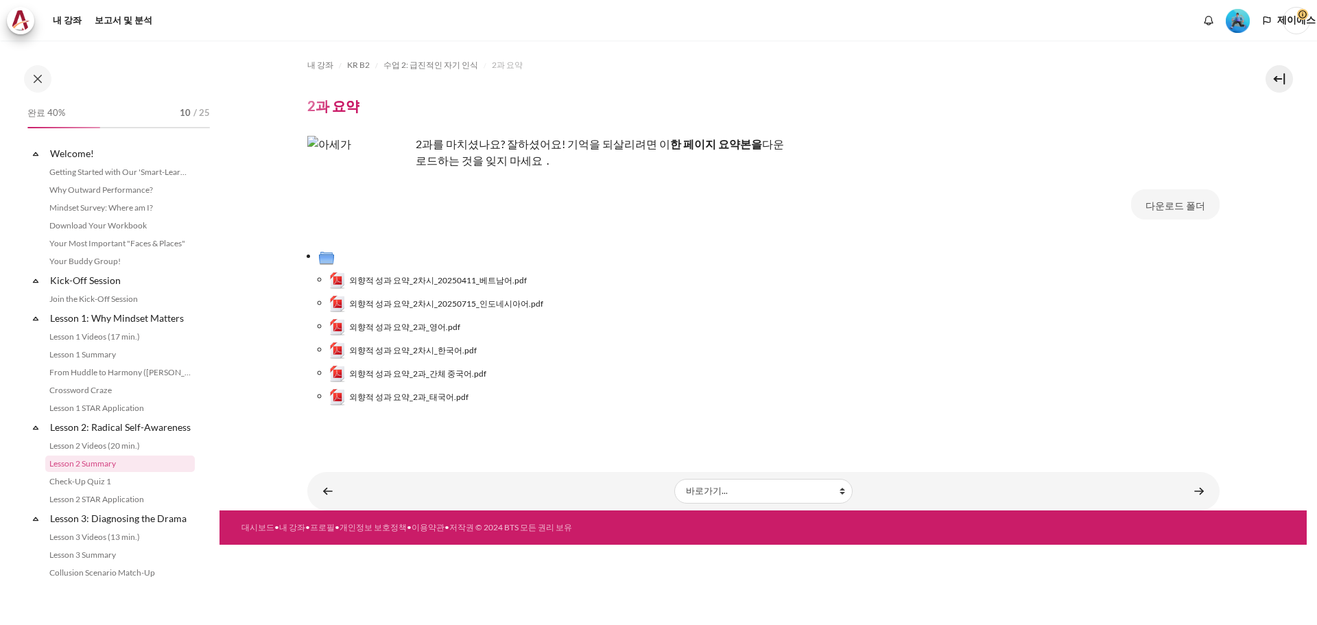
scroll to position [133, 0]
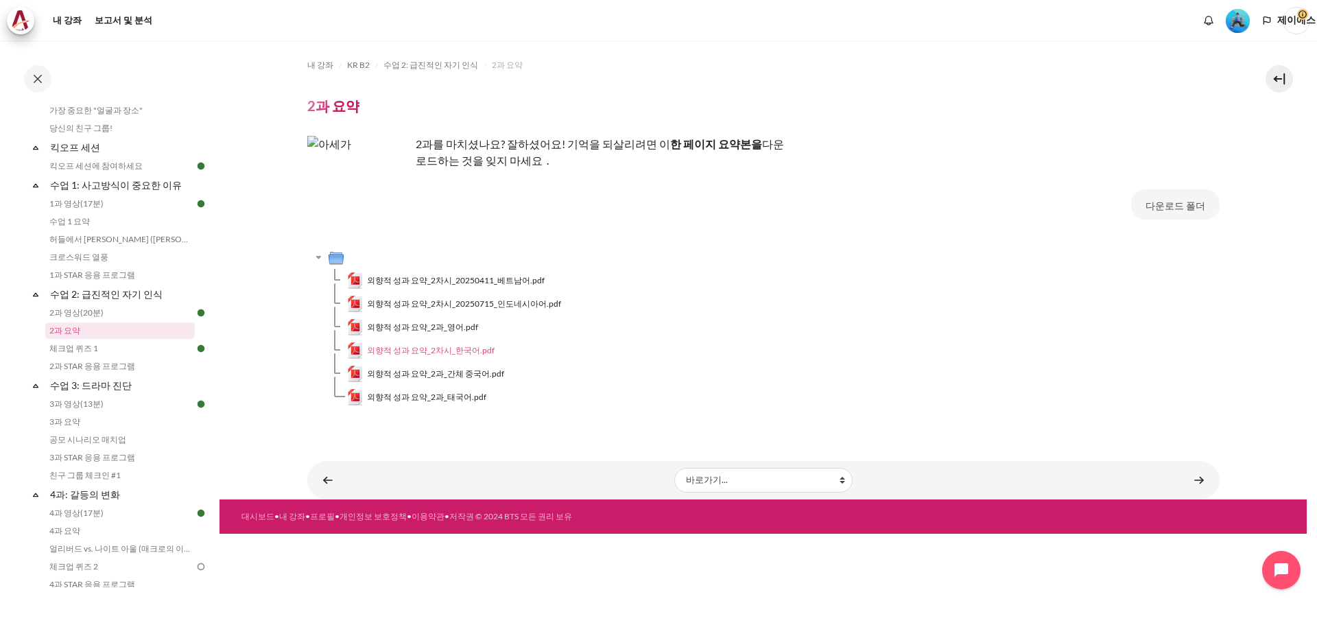
click at [391, 351] on font "외향적 성과 요약_2차시_한국어.pdf" at bounding box center [431, 350] width 128 height 10
click at [136, 372] on link "2과 STAR 응용 프로그램" at bounding box center [119, 366] width 149 height 16
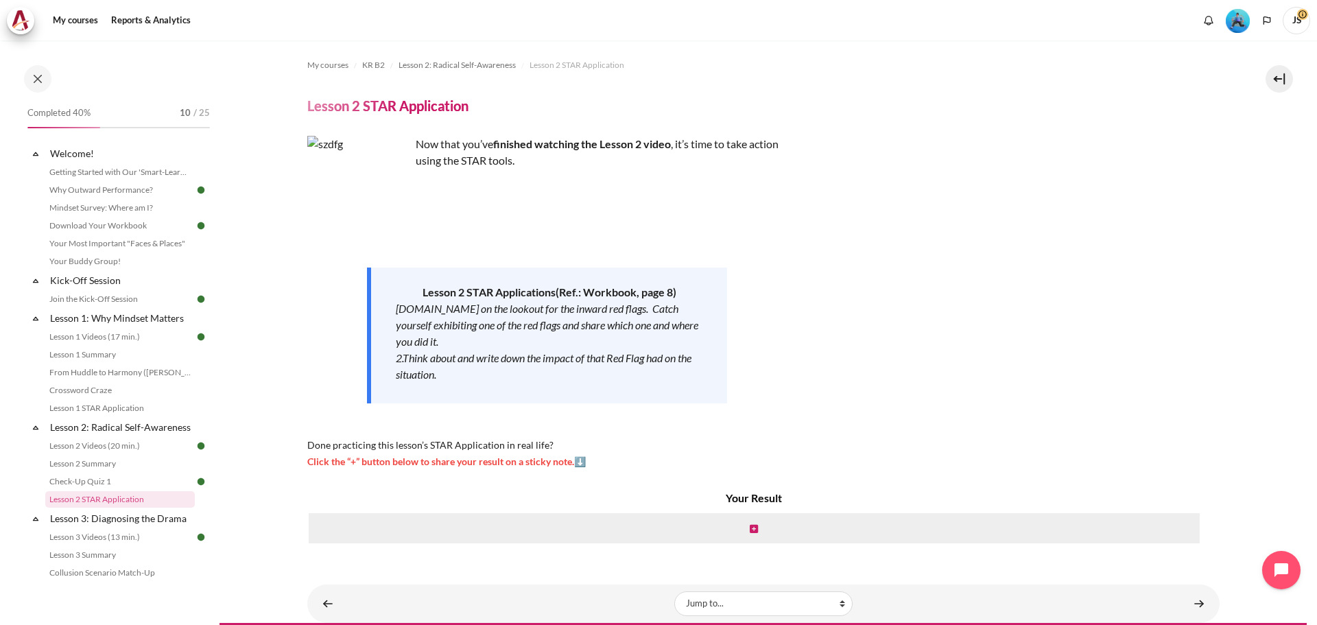
scroll to position [169, 0]
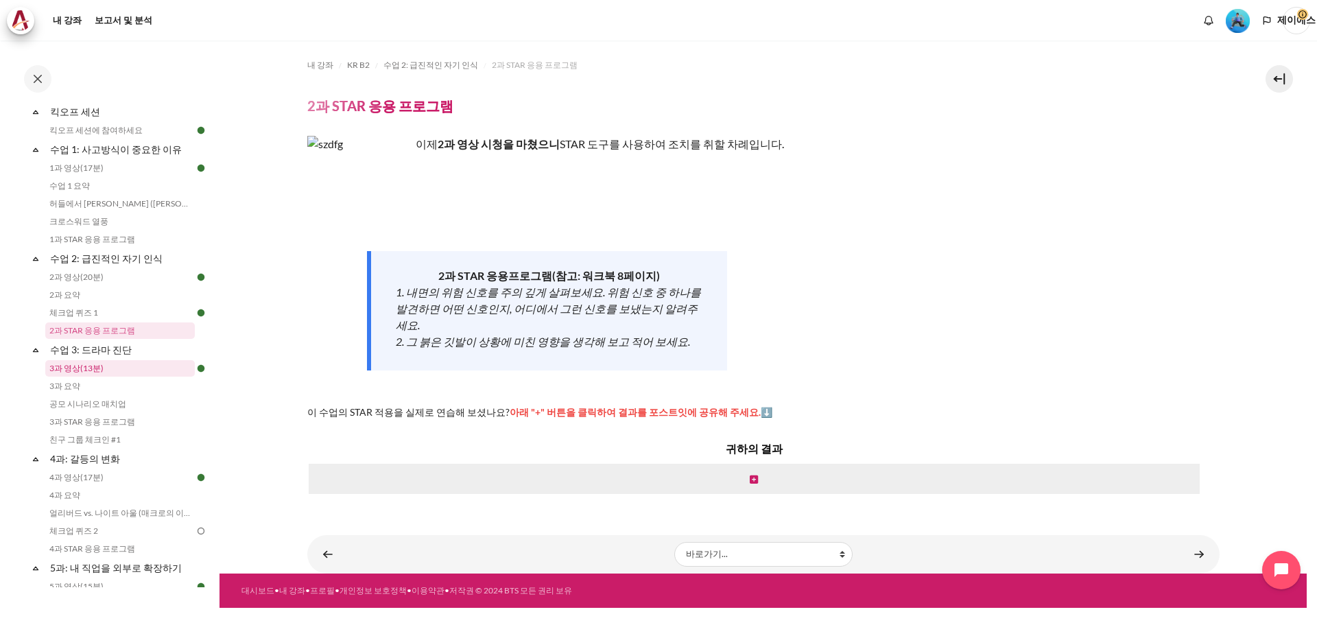
click at [130, 371] on link "3과 영상(13분)" at bounding box center [119, 368] width 149 height 16
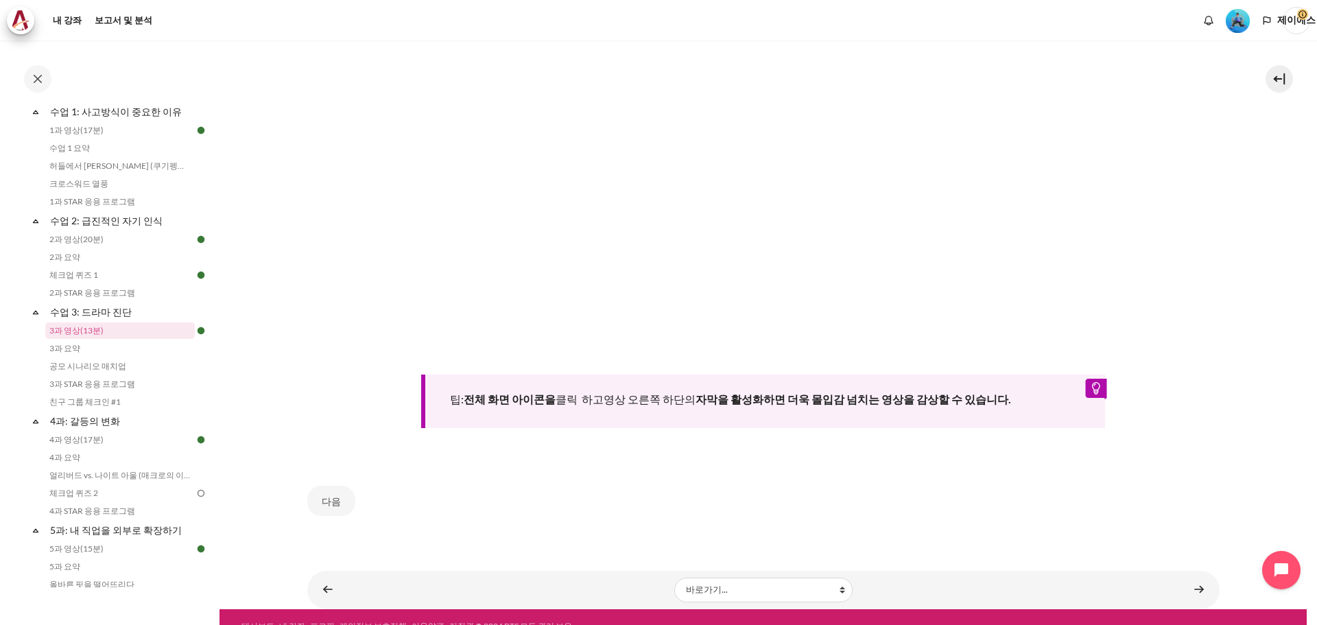
scroll to position [576, 0]
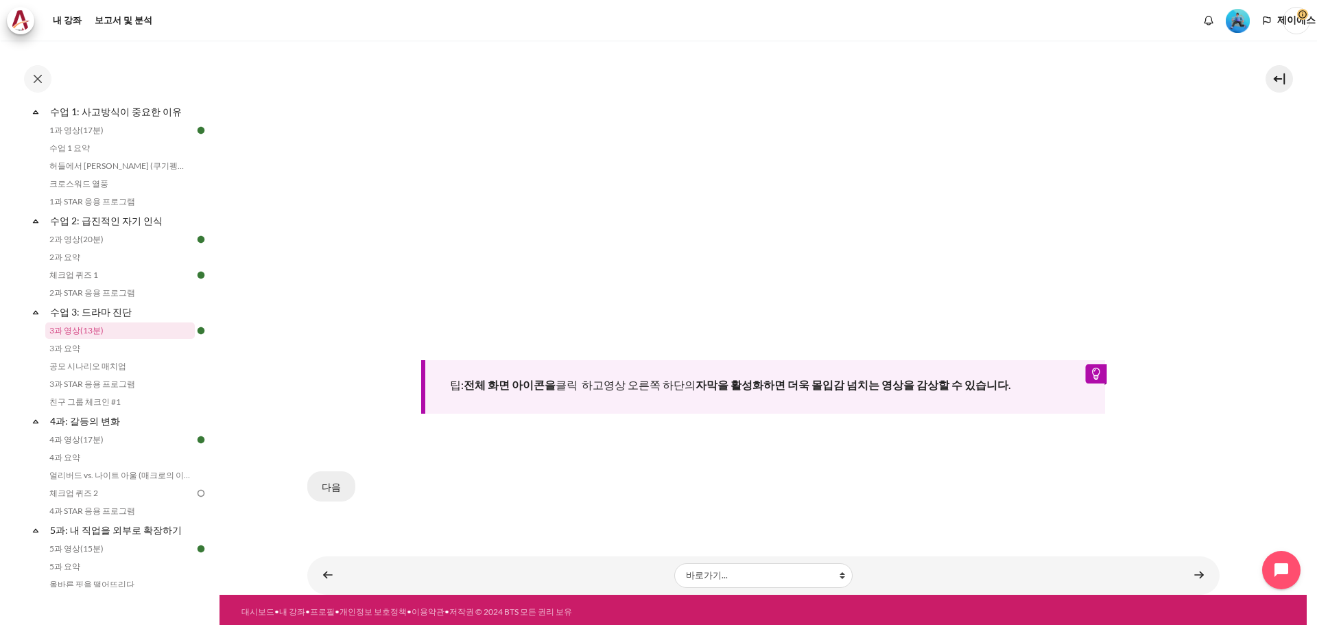
click at [339, 483] on button "다음" at bounding box center [331, 486] width 48 height 30
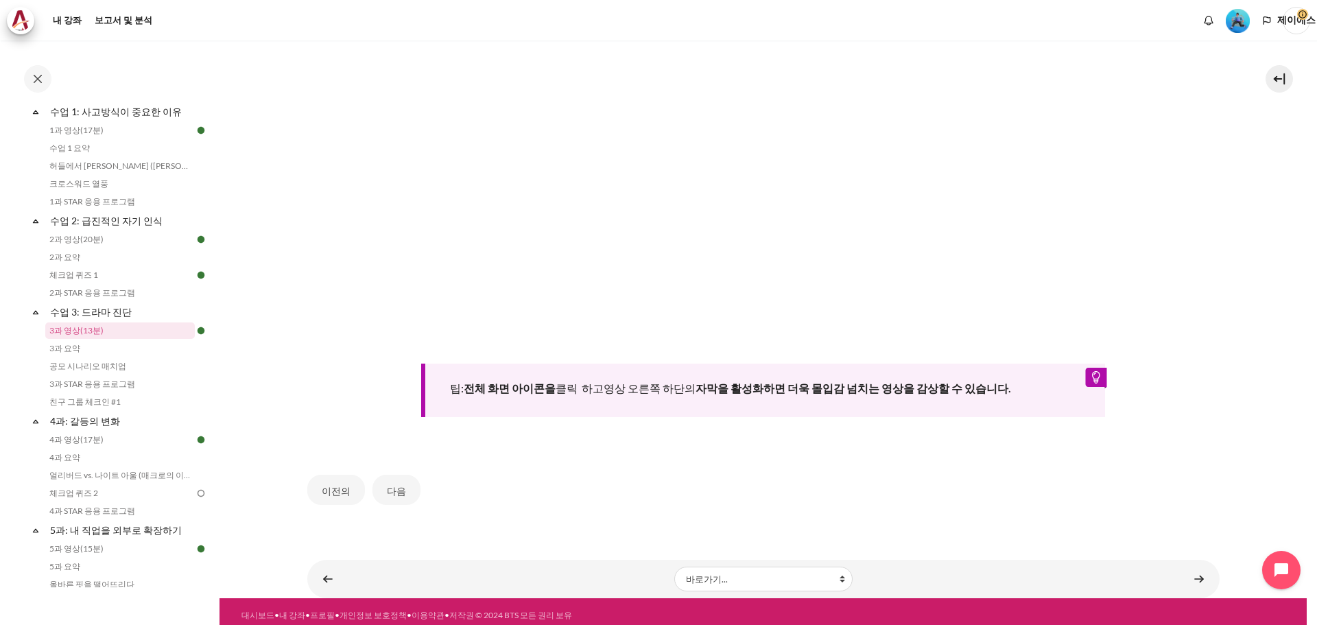
scroll to position [549, 0]
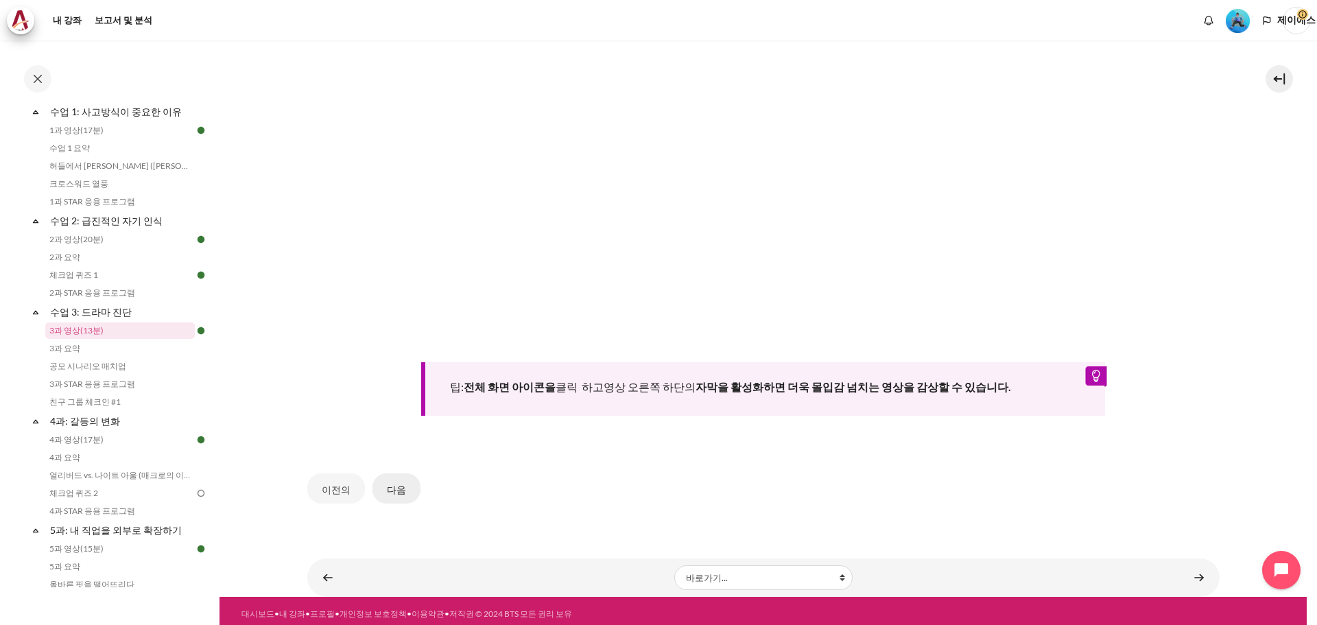
click at [394, 488] on font "다음" at bounding box center [396, 489] width 19 height 12
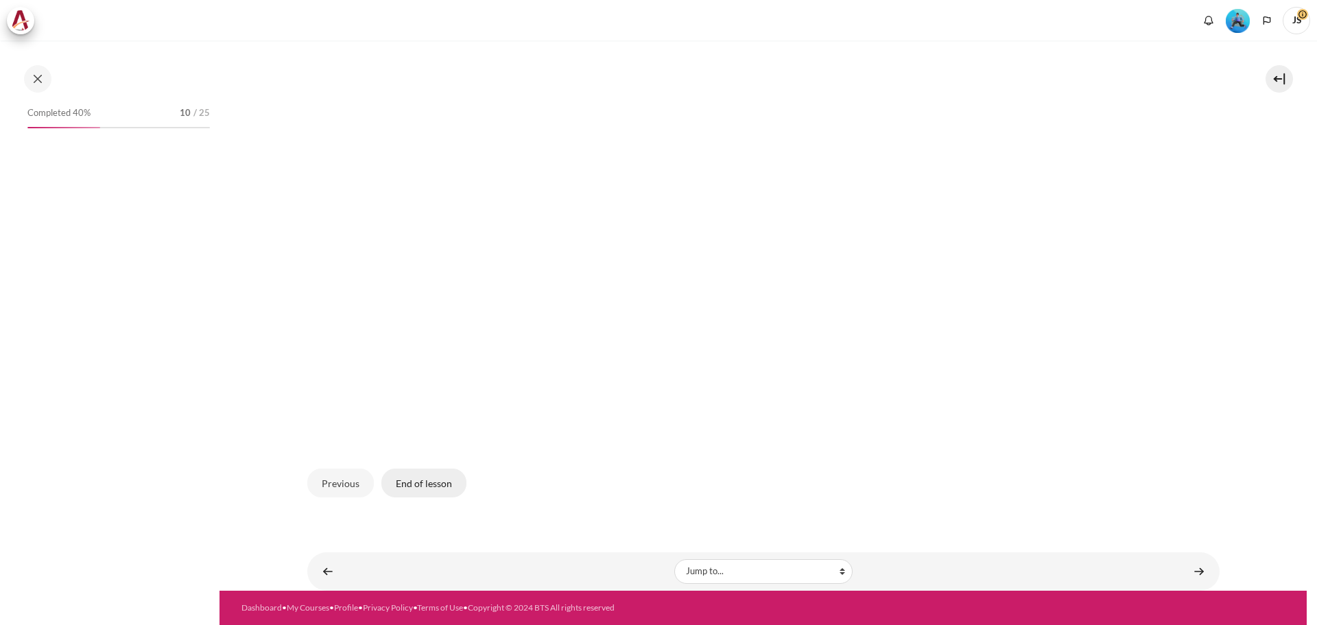
scroll to position [206, 0]
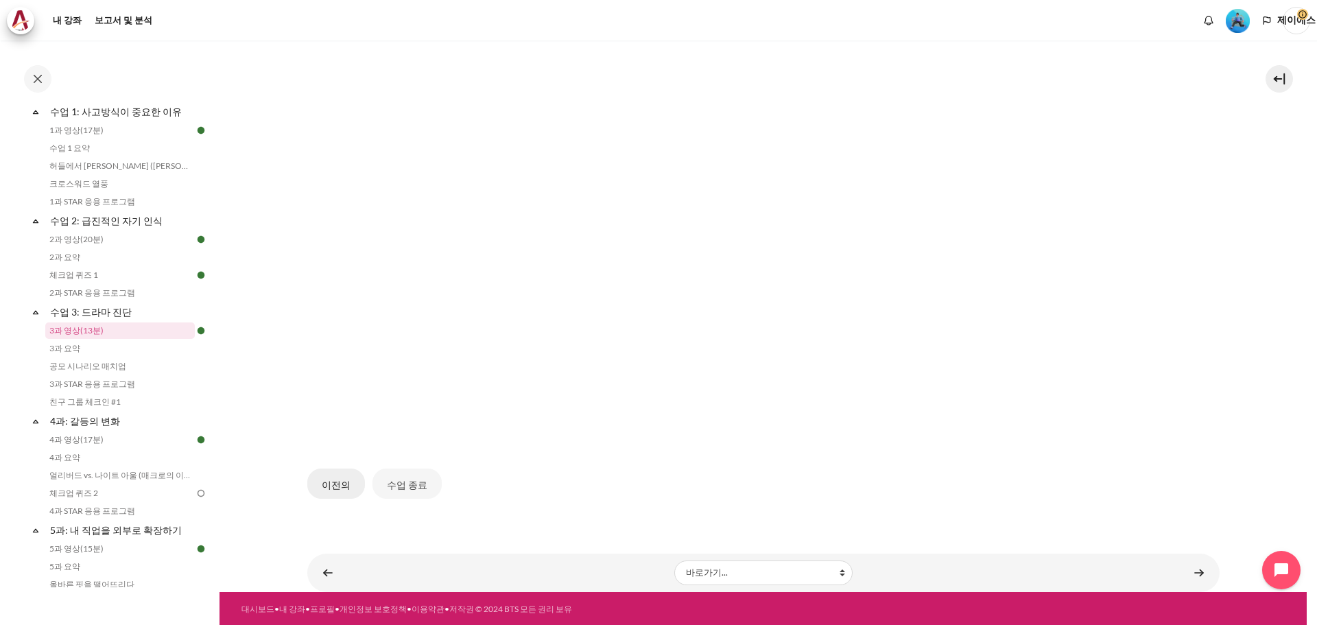
click at [347, 484] on font "이전의" at bounding box center [336, 485] width 29 height 12
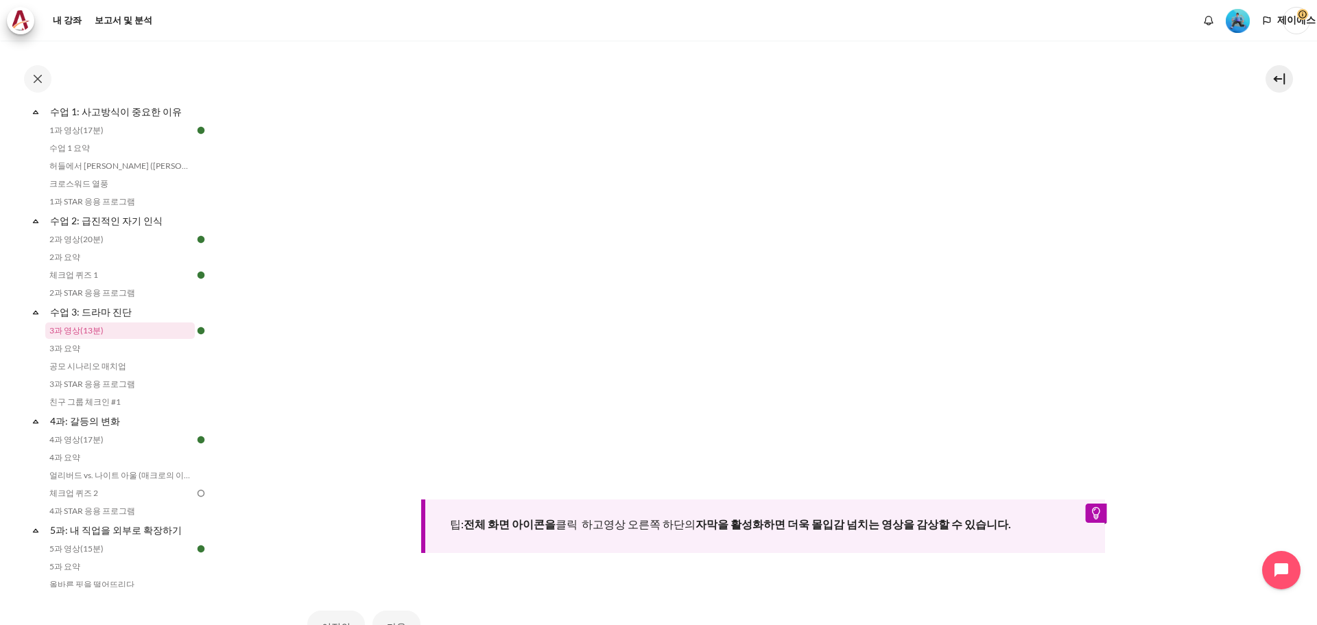
scroll to position [551, 0]
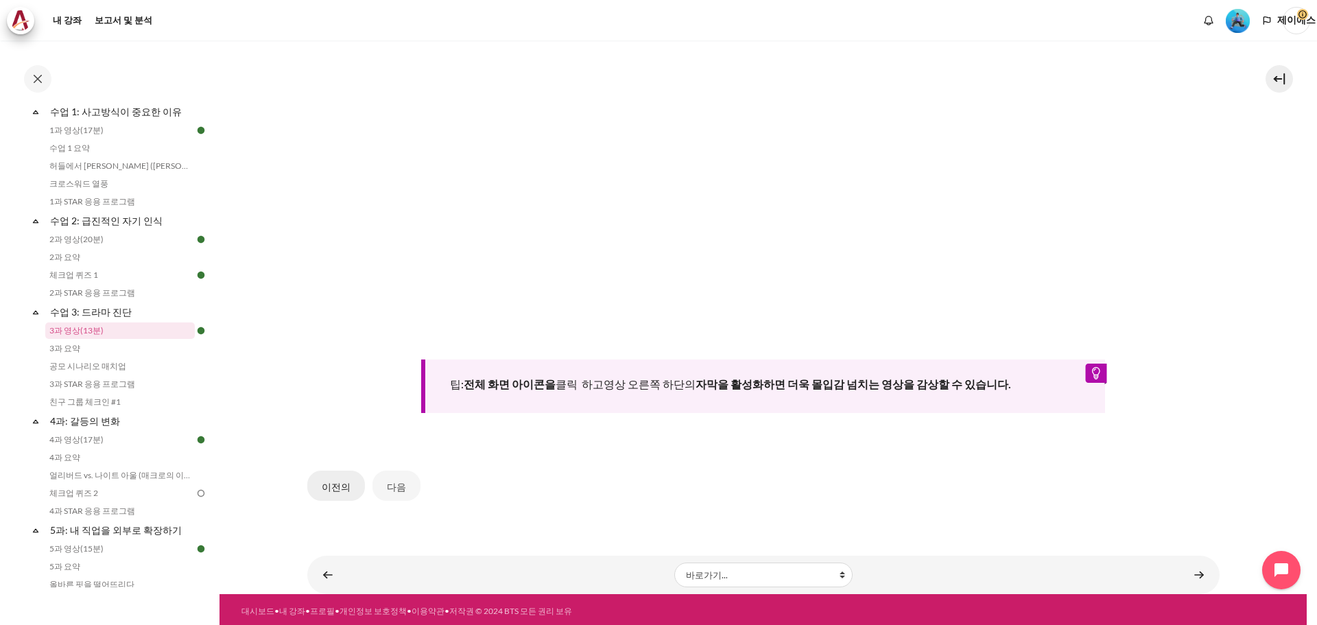
click at [342, 471] on button "이전의" at bounding box center [336, 485] width 58 height 30
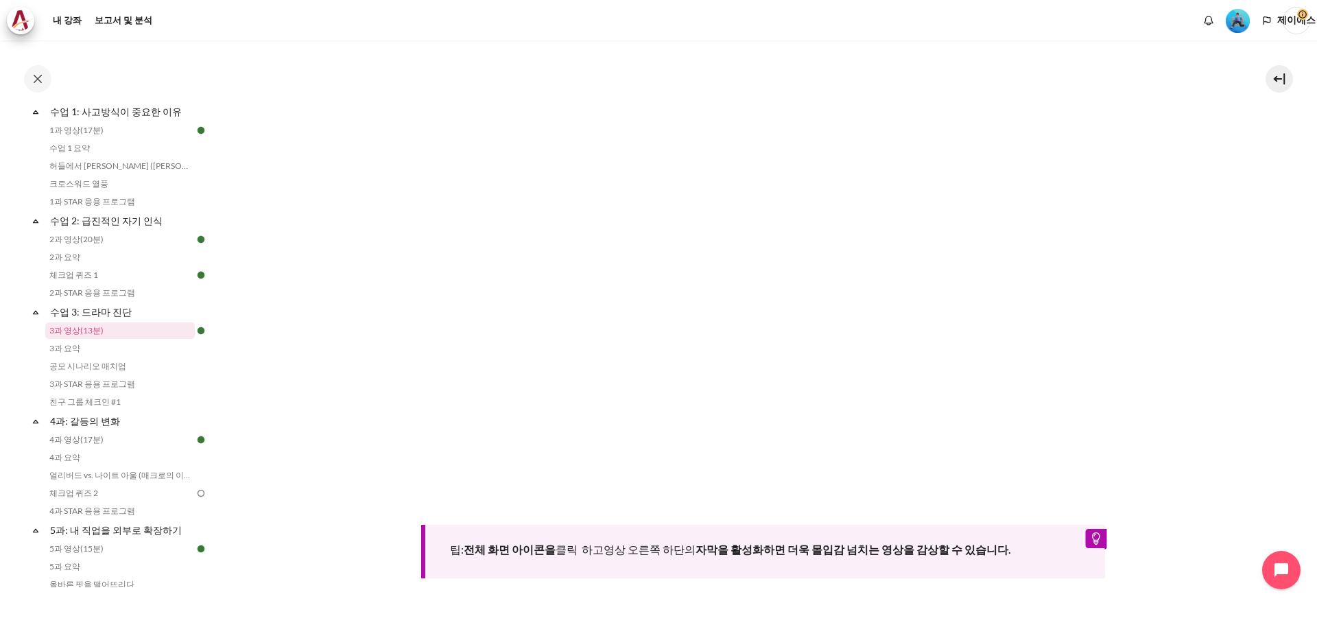
scroll to position [405, 0]
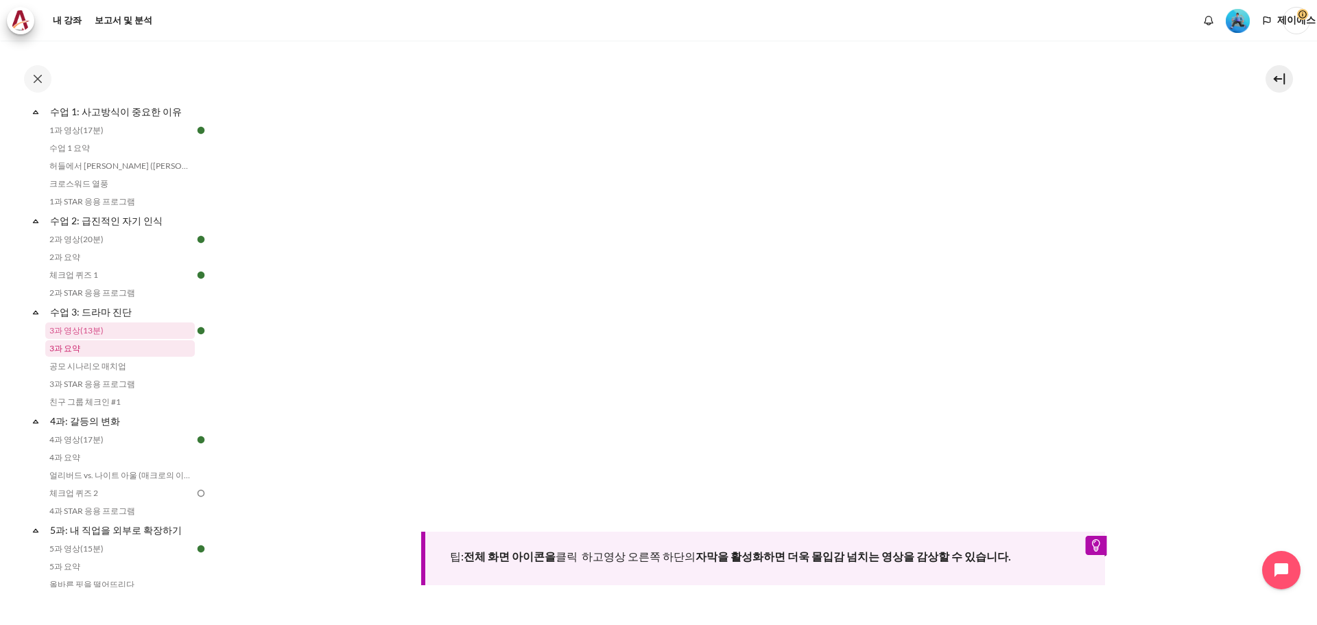
click at [83, 348] on link "3과 요약" at bounding box center [119, 348] width 149 height 16
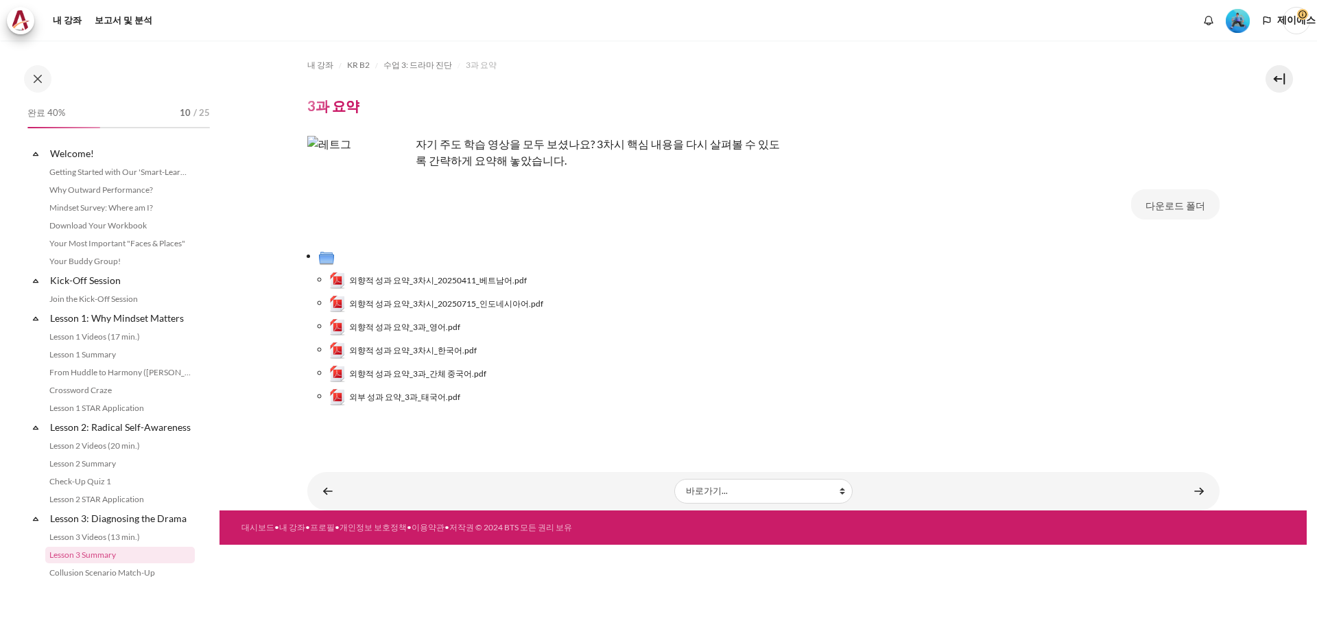
scroll to position [224, 0]
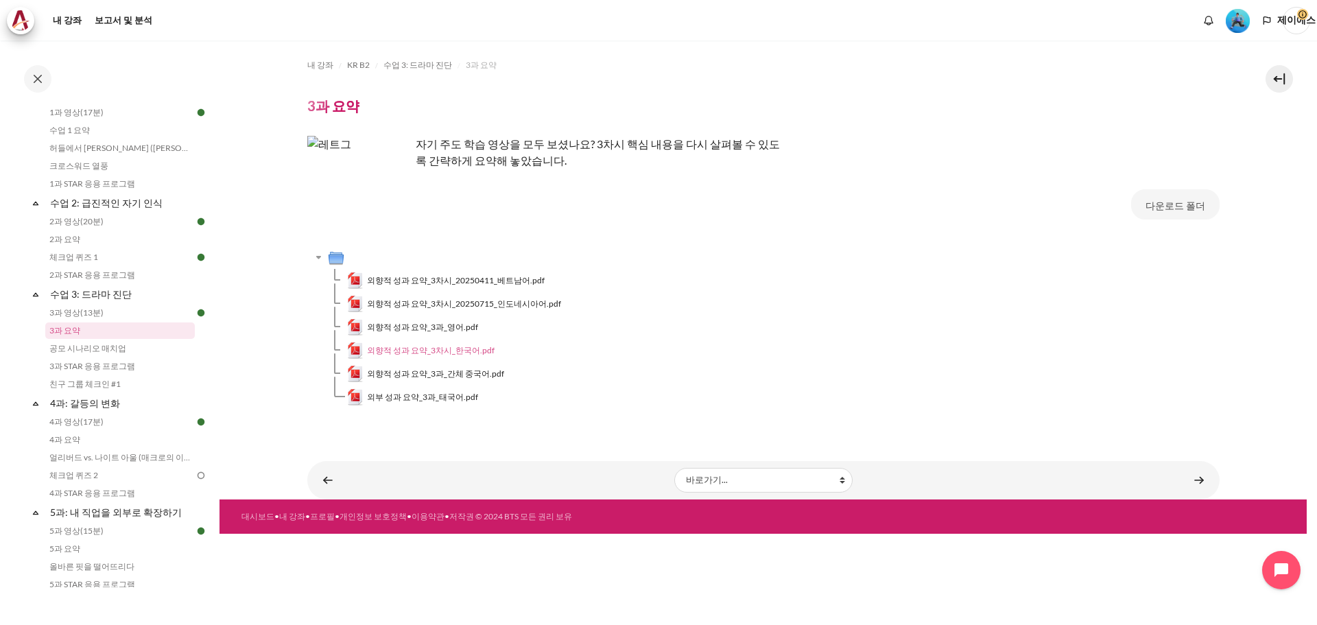
click at [431, 354] on font "외향적 성과 요약_3차시_한국어.pdf" at bounding box center [431, 350] width 128 height 10
click at [610, 588] on div "내 강좌 KR B2 수업 3: 드라마 진단 3과 요약 3과 요약" at bounding box center [762, 332] width 1087 height 584
click at [89, 353] on link "공모 시나리오 매치업" at bounding box center [119, 348] width 149 height 16
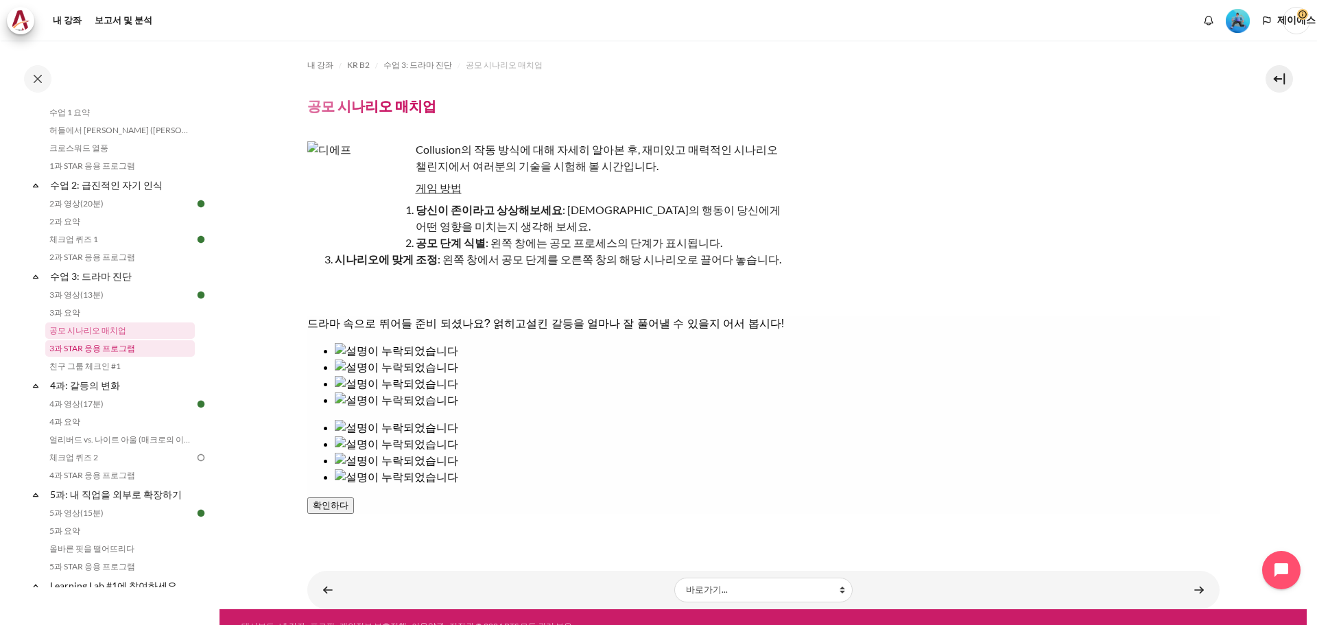
click at [97, 348] on font "3과 STAR 응용 프로그램" at bounding box center [92, 348] width 86 height 10
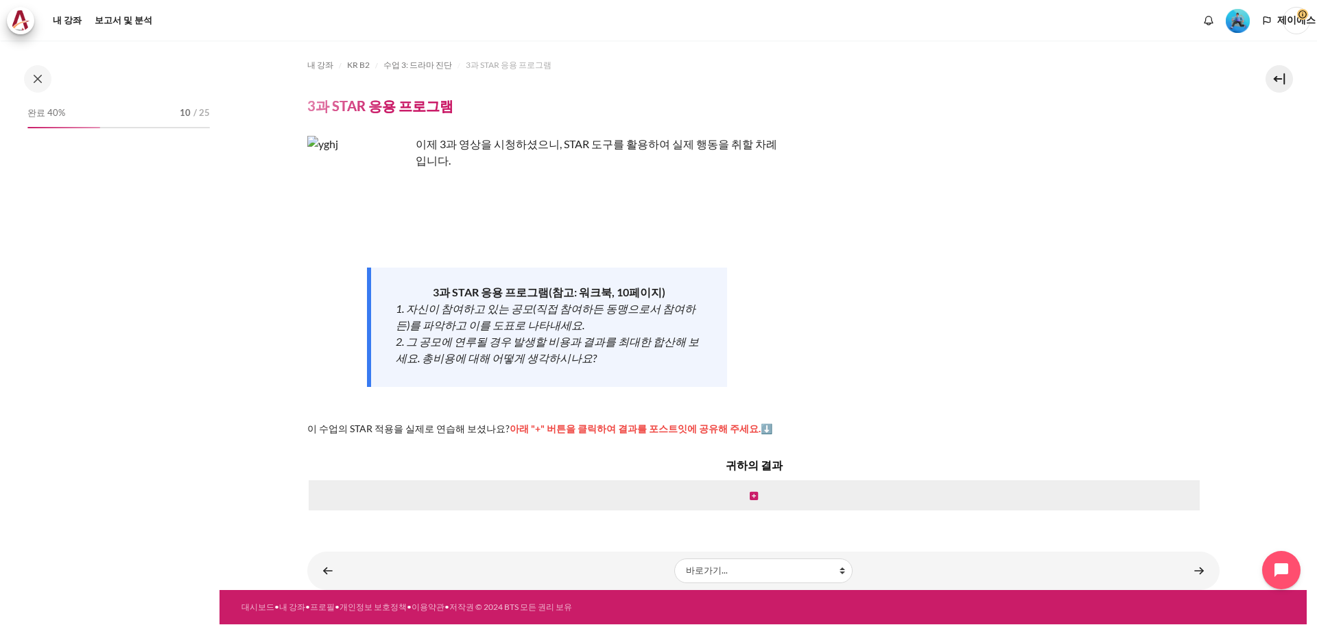
scroll to position [260, 0]
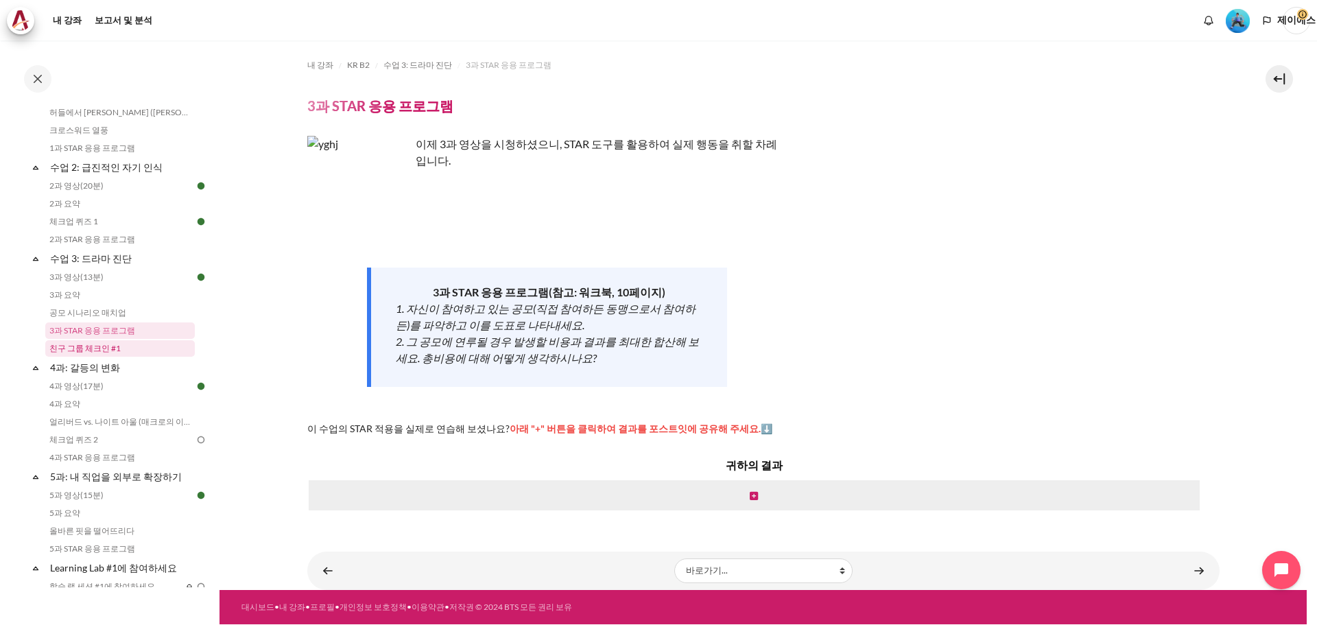
click at [124, 353] on link "친구 그룹 체크인 #1" at bounding box center [119, 348] width 149 height 16
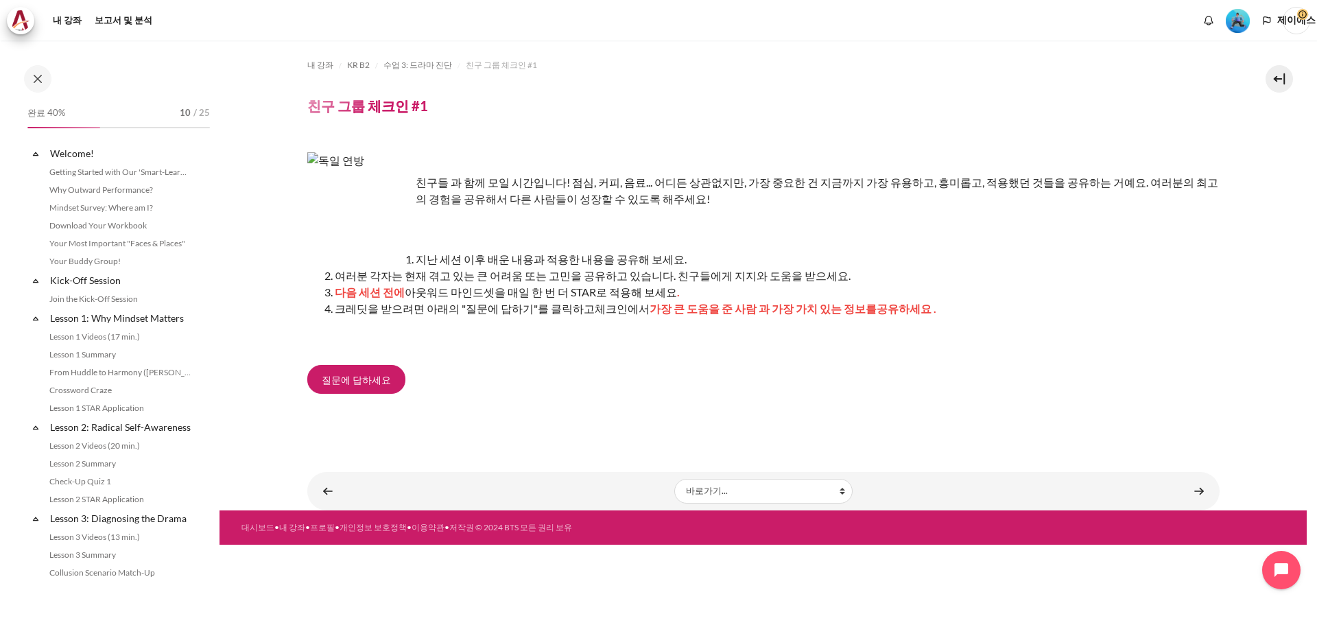
scroll to position [278, 0]
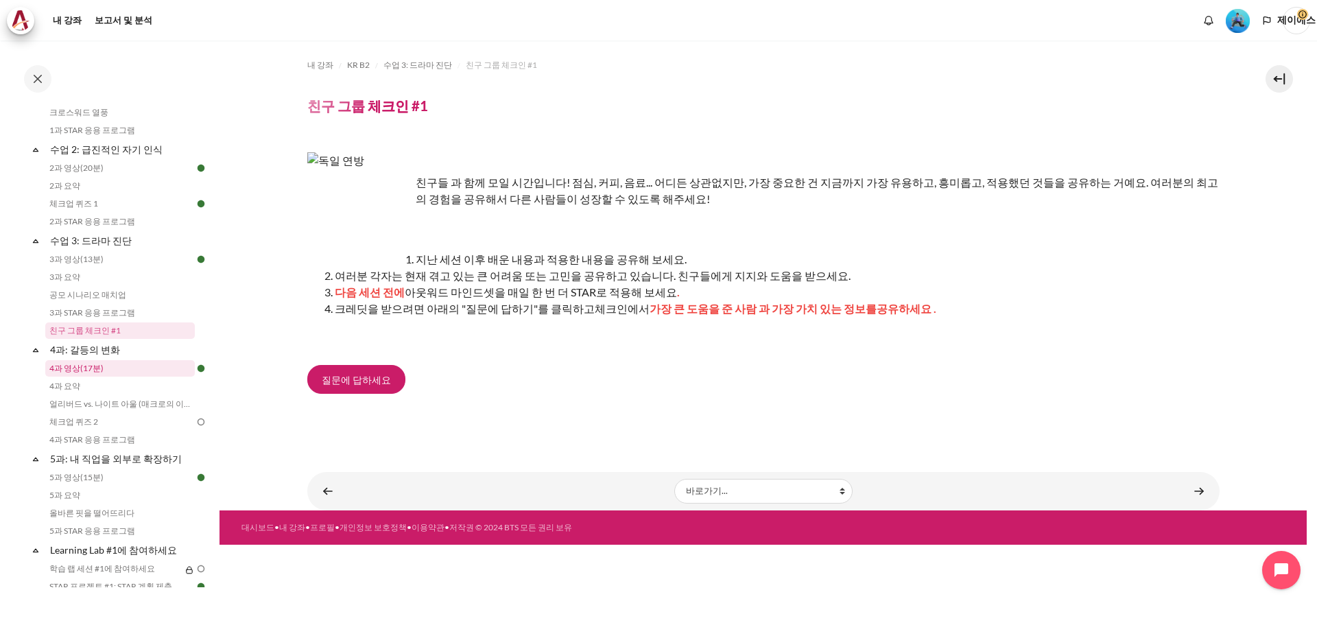
click at [147, 370] on link "4과 영상(17분)" at bounding box center [119, 368] width 149 height 16
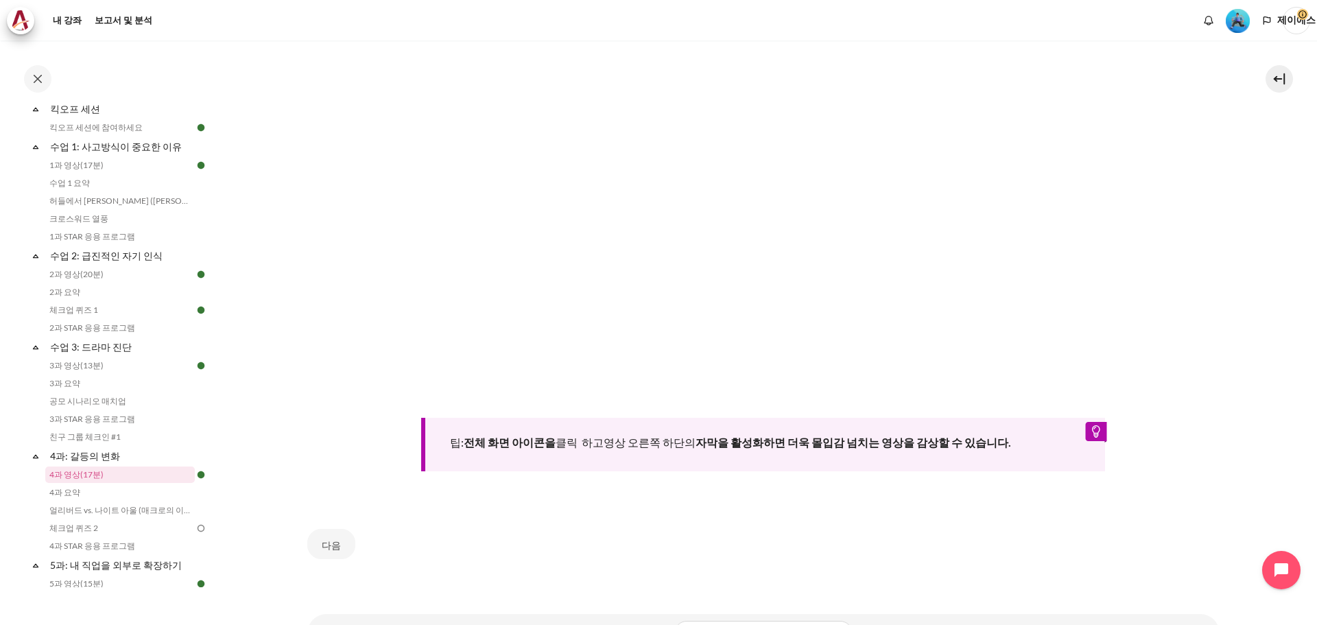
scroll to position [535, 0]
